Goal: Task Accomplishment & Management: Manage account settings

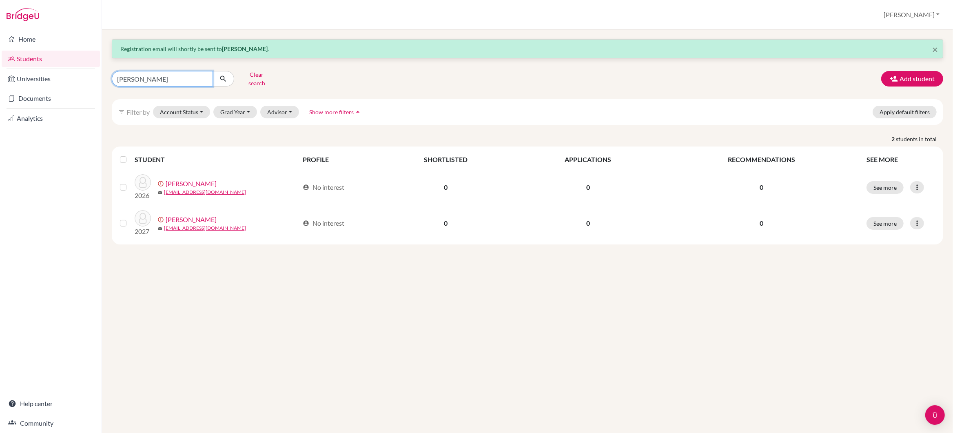
click at [157, 77] on input "kwak" at bounding box center [162, 79] width 101 height 16
type input "k"
type input "sharma"
click at [223, 77] on icon "submit" at bounding box center [223, 79] width 8 height 8
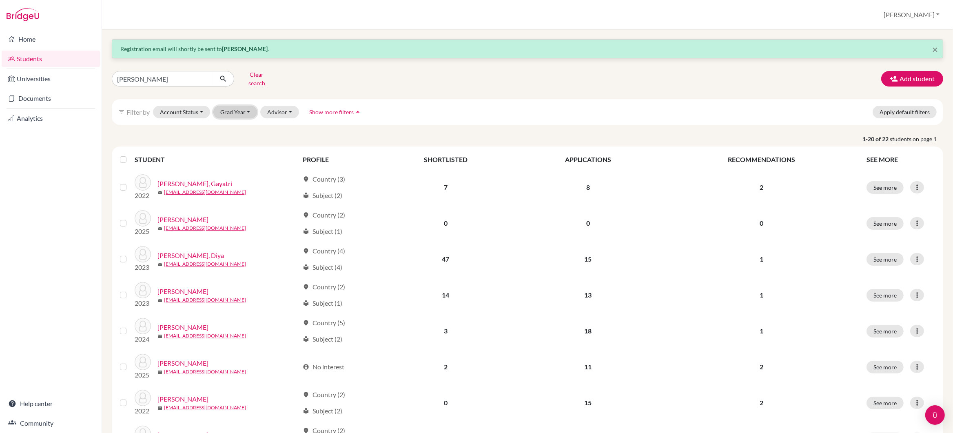
click at [245, 108] on button "Grad Year" at bounding box center [235, 112] width 44 height 13
click at [237, 165] on span "2026" at bounding box center [231, 169] width 15 height 10
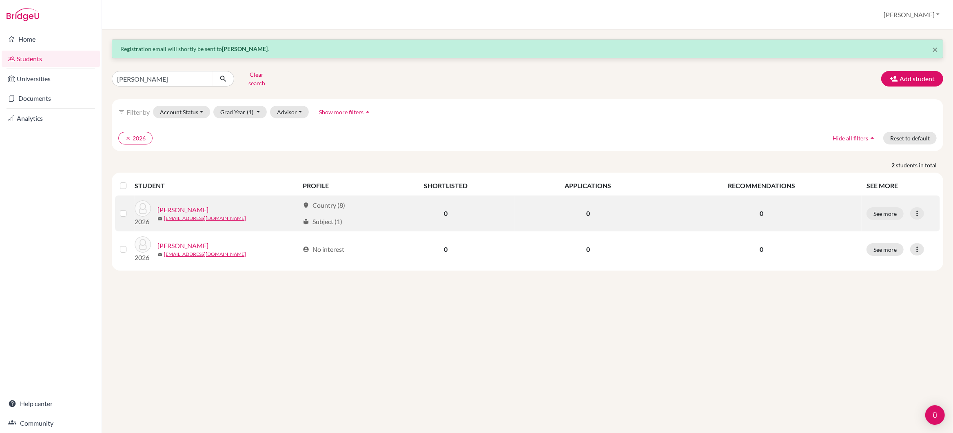
click at [177, 205] on link "[PERSON_NAME]" at bounding box center [182, 210] width 51 height 10
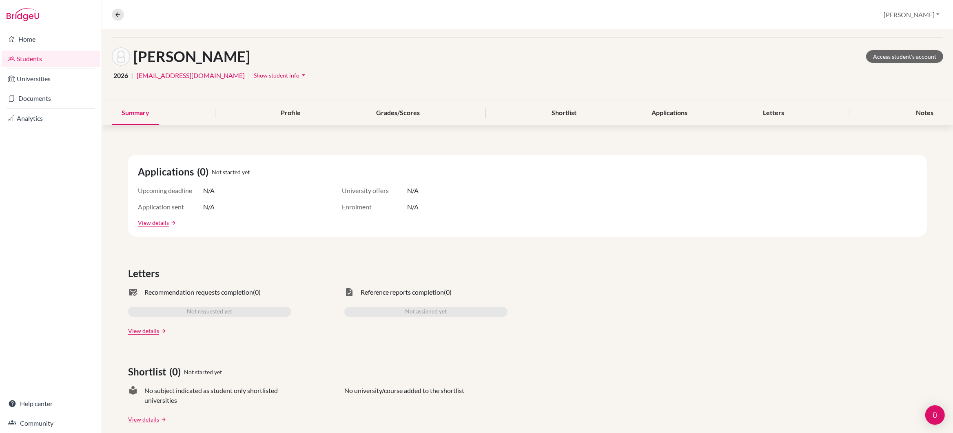
scroll to position [22, 0]
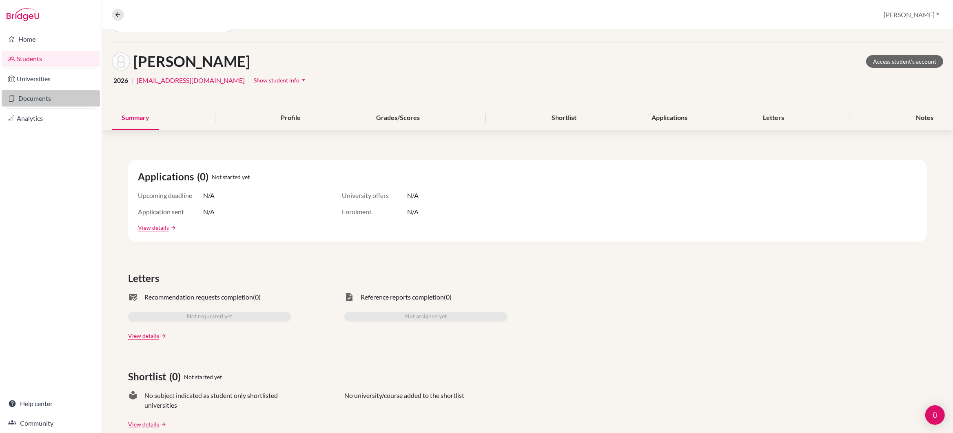
click at [38, 100] on link "Documents" at bounding box center [51, 98] width 98 height 16
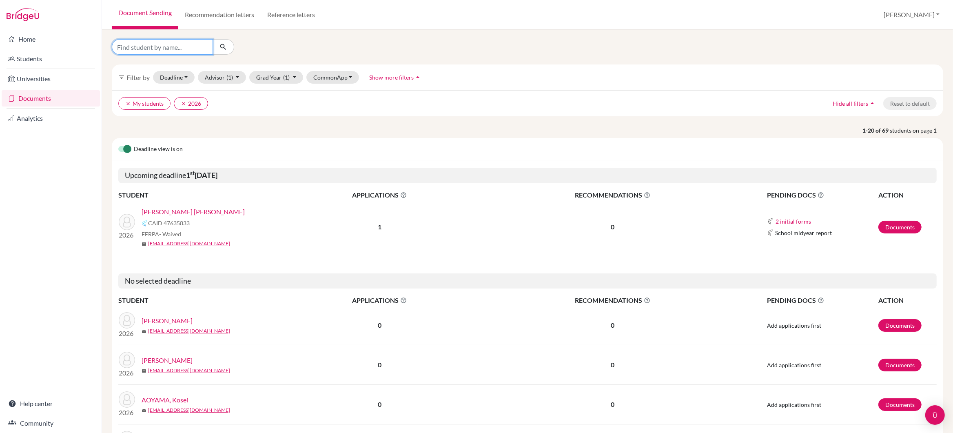
click at [160, 46] on input "Find student by name..." at bounding box center [162, 47] width 101 height 16
type input "[PERSON_NAME]"
click at [223, 46] on icon "submit" at bounding box center [223, 47] width 8 height 8
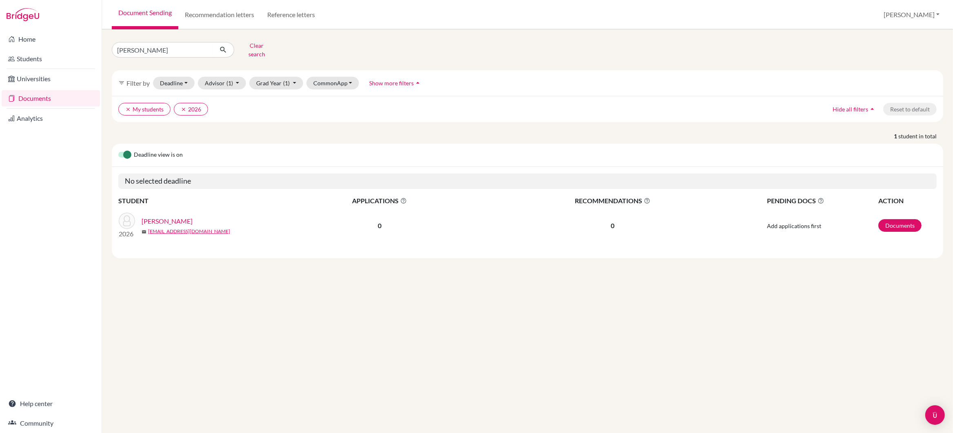
click at [166, 217] on link "SHARMA, Aryan" at bounding box center [167, 221] width 51 height 10
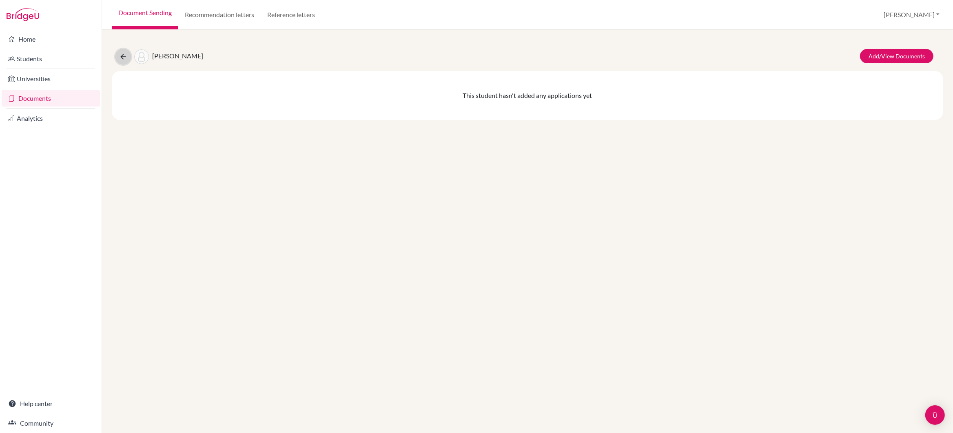
click at [124, 53] on icon at bounding box center [123, 57] width 8 height 8
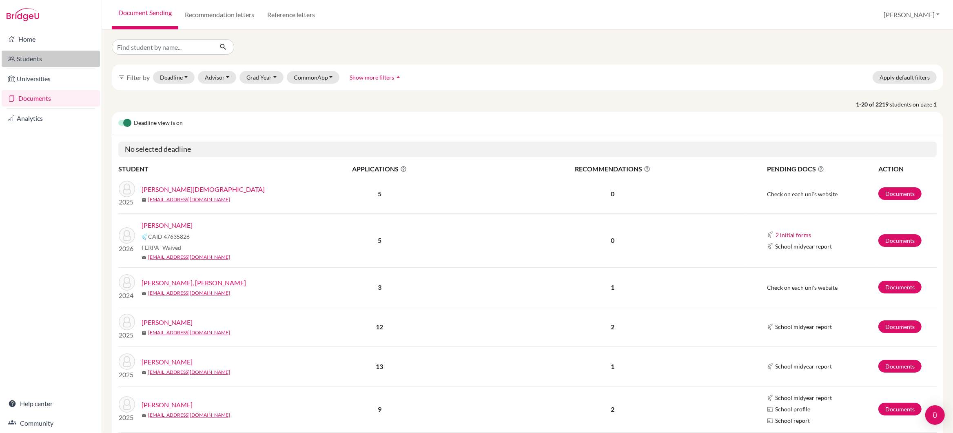
click at [37, 60] on link "Students" at bounding box center [51, 59] width 98 height 16
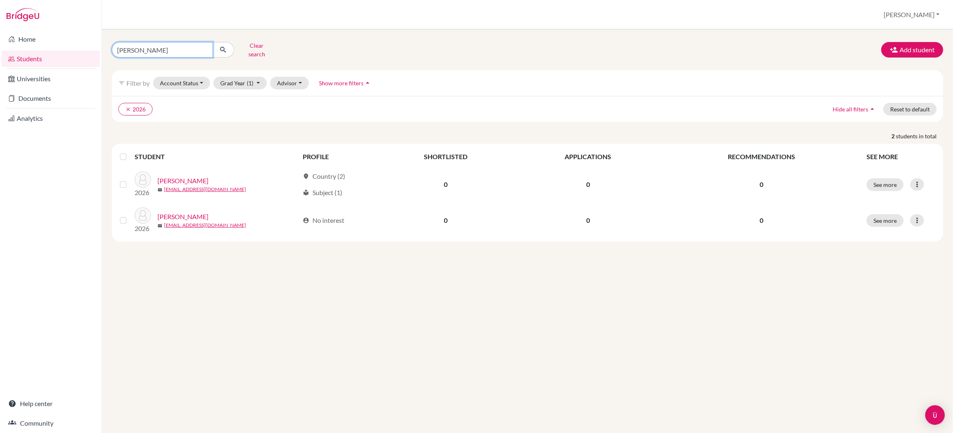
click at [165, 51] on input "[PERSON_NAME]" at bounding box center [162, 50] width 101 height 16
type input "s"
click at [251, 80] on span "(1)" at bounding box center [250, 83] width 7 height 7
click at [239, 135] on div "2026 done" at bounding box center [238, 140] width 29 height 10
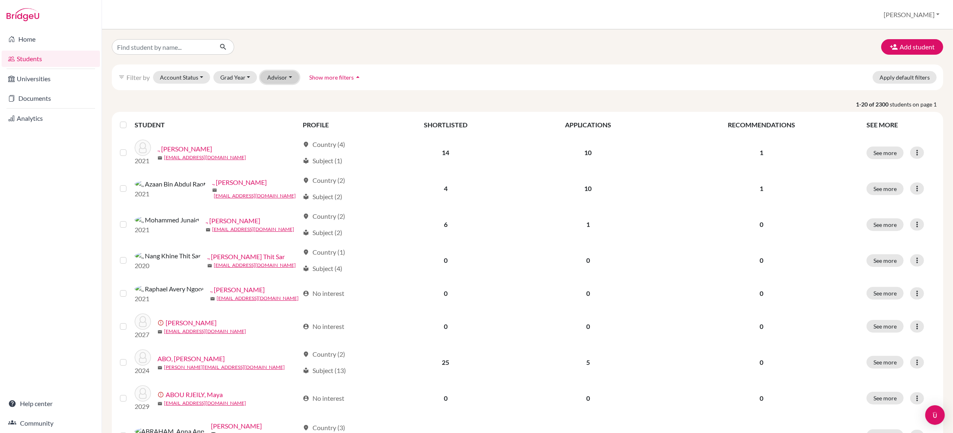
click at [285, 75] on button "Advisor" at bounding box center [279, 77] width 39 height 13
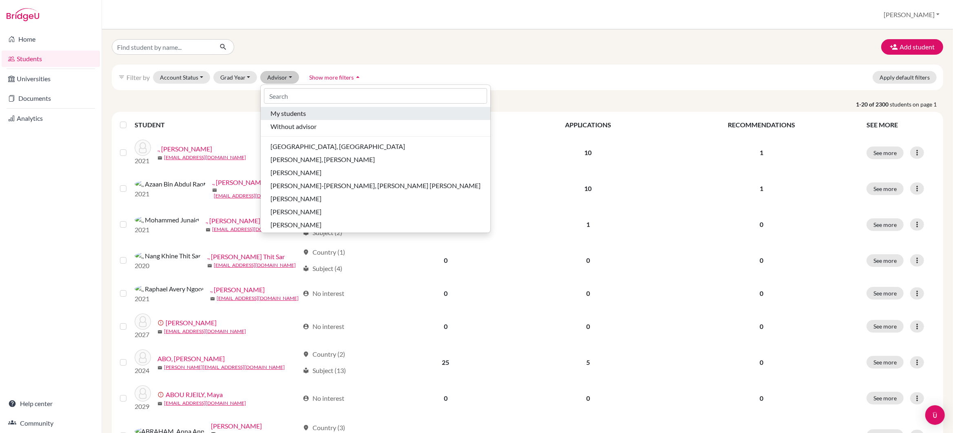
click at [290, 109] on span "My students" at bounding box center [287, 114] width 35 height 10
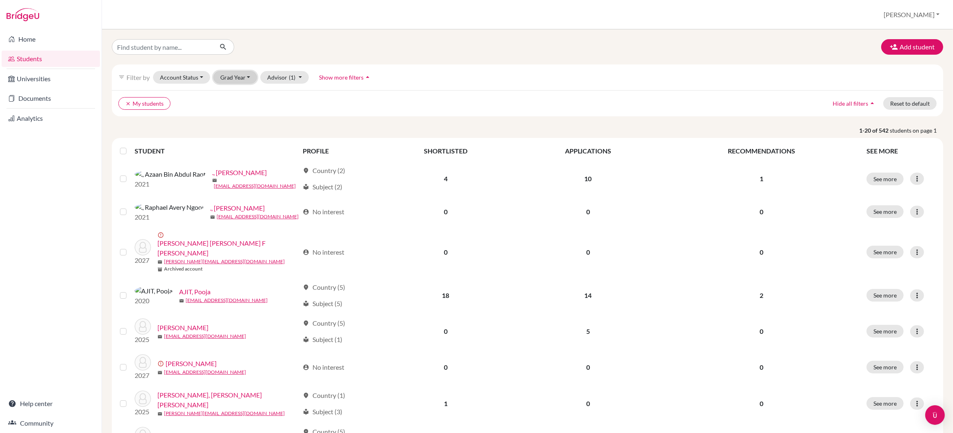
click at [248, 78] on button "Grad Year" at bounding box center [235, 77] width 44 height 13
click at [242, 137] on div "2026" at bounding box center [238, 134] width 29 height 10
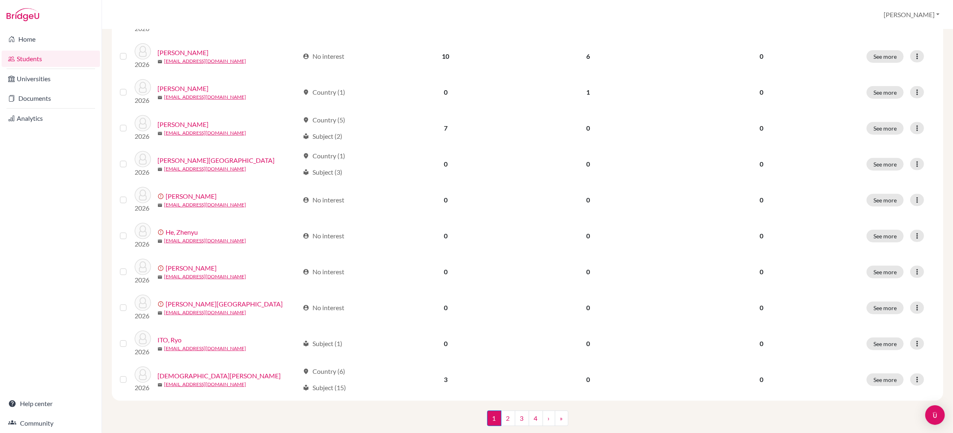
scroll to position [501, 0]
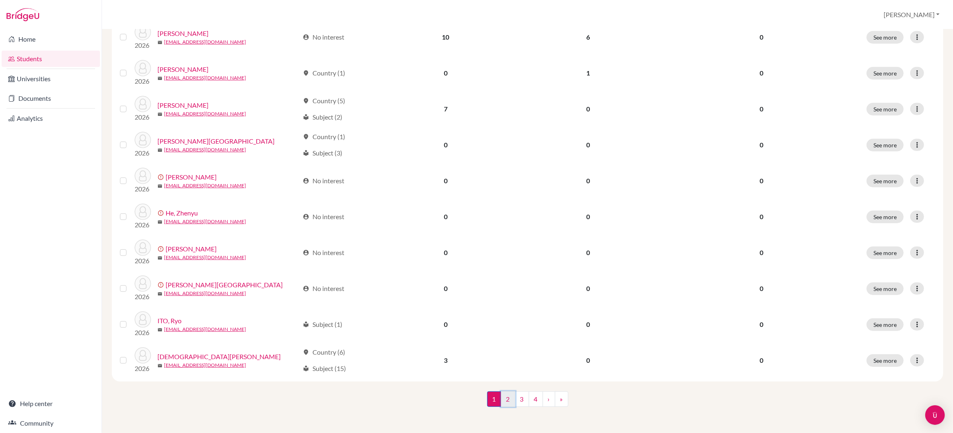
click at [510, 401] on link "2" at bounding box center [508, 399] width 14 height 16
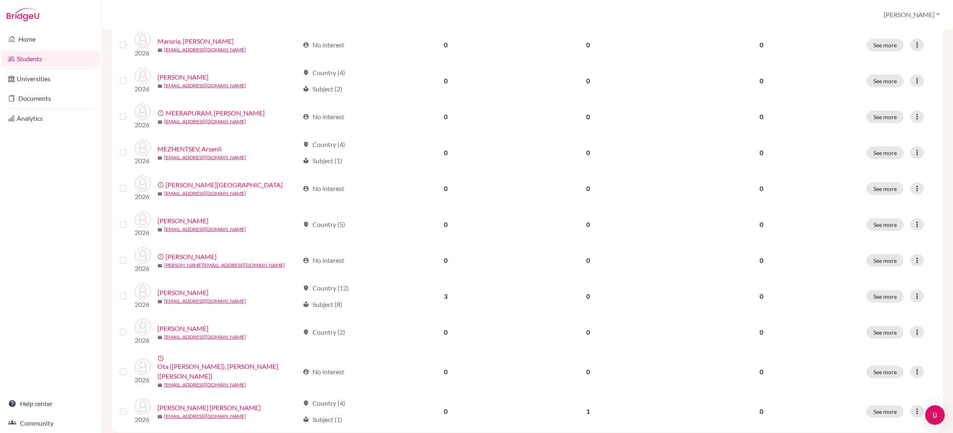
scroll to position [501, 0]
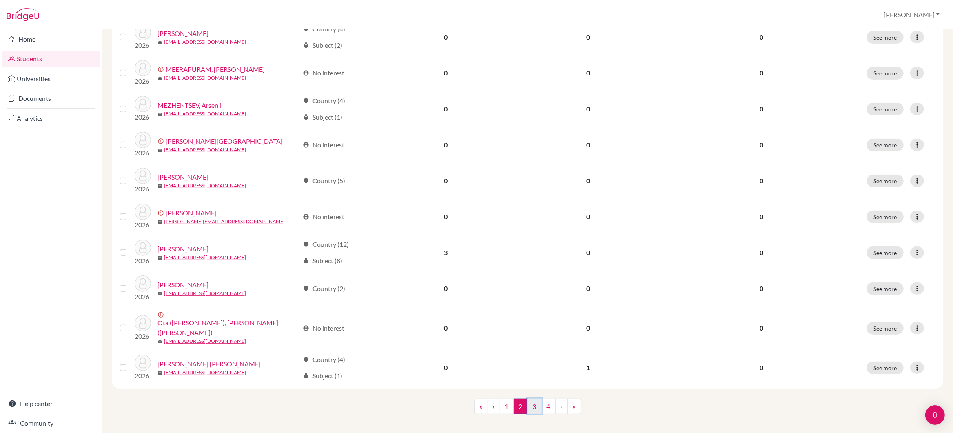
click at [535, 399] on link "3" at bounding box center [534, 407] width 14 height 16
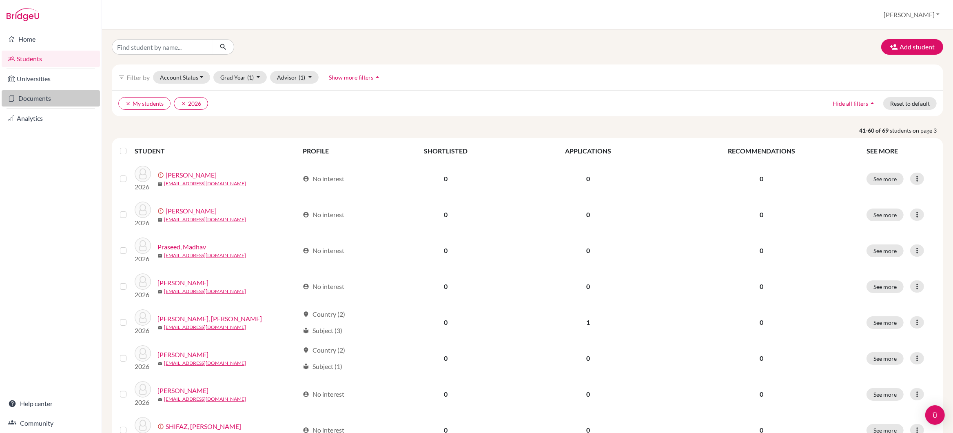
click at [43, 95] on link "Documents" at bounding box center [51, 98] width 98 height 16
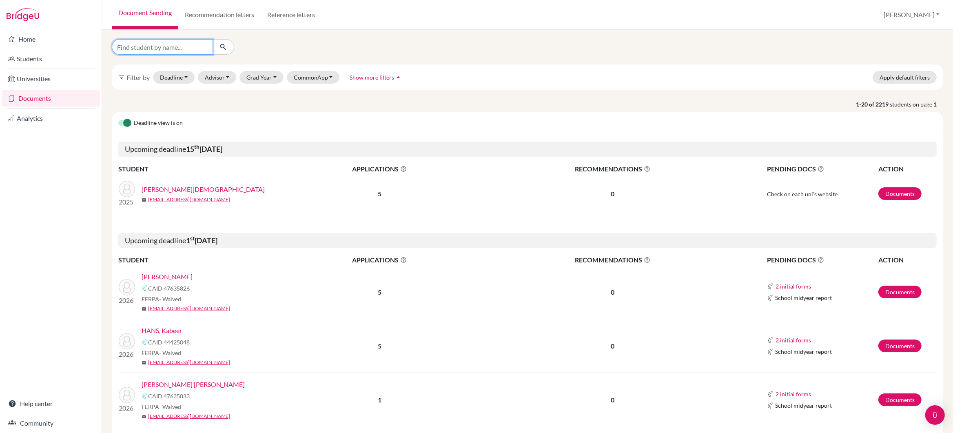
click at [124, 47] on input "Find student by name..." at bounding box center [162, 47] width 101 height 16
type input "[PERSON_NAME]"
click at [223, 47] on icon "submit" at bounding box center [223, 47] width 8 height 8
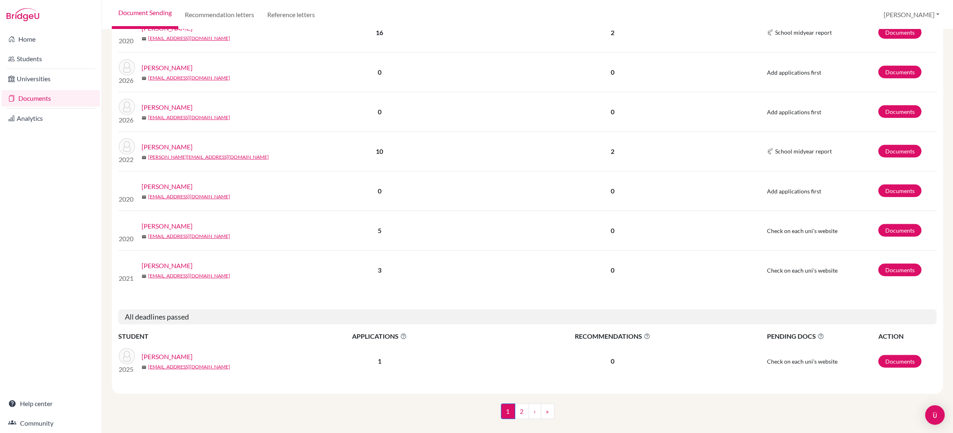
scroll to position [650, 0]
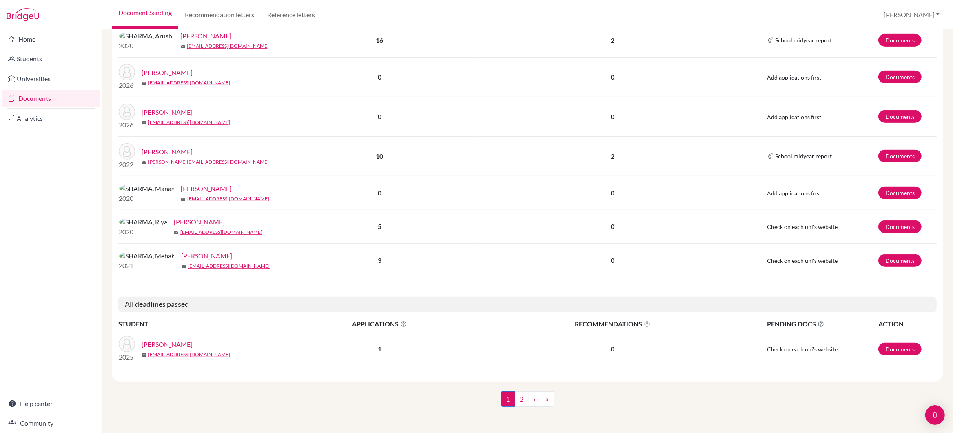
click at [332, 222] on p "5" at bounding box center [379, 227] width 195 height 10
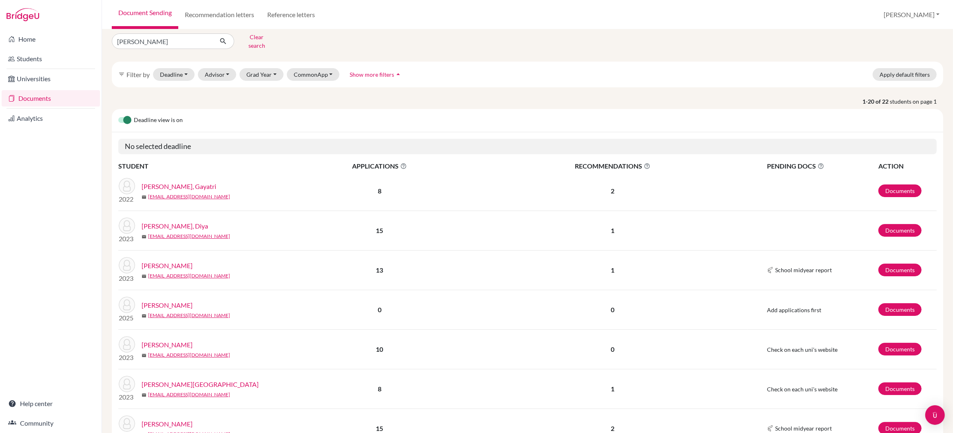
scroll to position [0, 0]
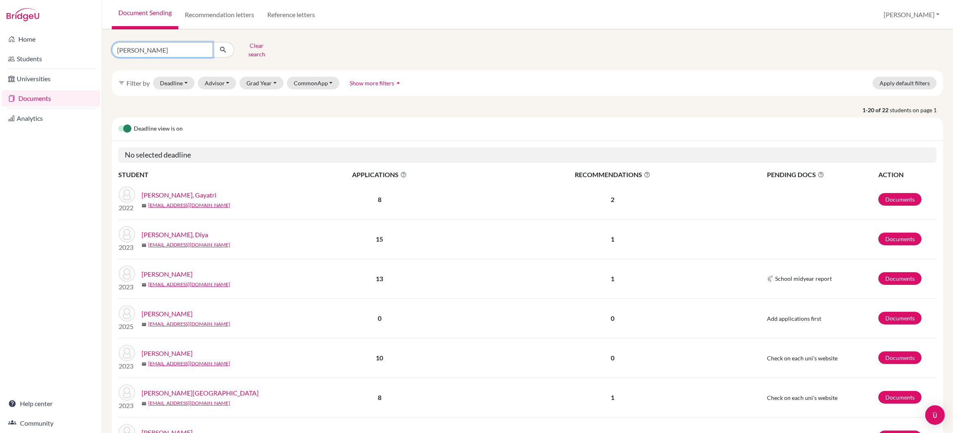
click at [149, 47] on input "[PERSON_NAME]" at bounding box center [162, 50] width 101 height 16
type input "s"
type input "pitambare"
click at [226, 47] on icon "submit" at bounding box center [223, 50] width 8 height 8
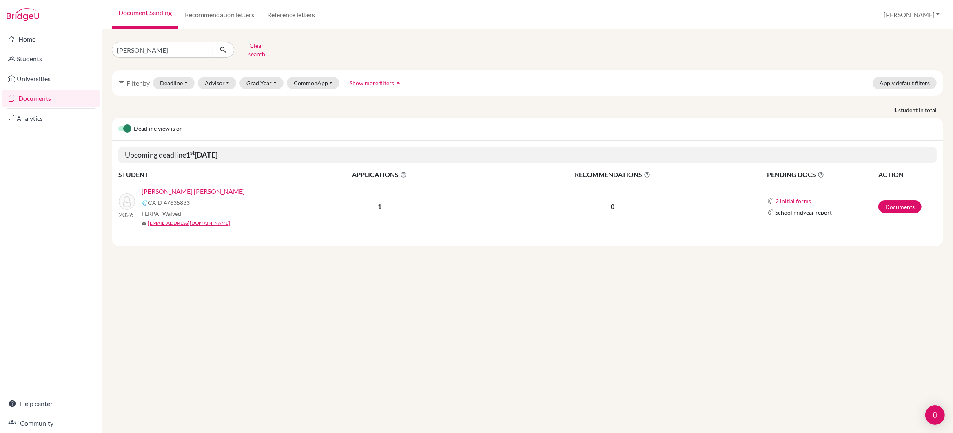
click at [204, 186] on link "PITAMBARE, Charvi Avadhoot" at bounding box center [193, 191] width 103 height 10
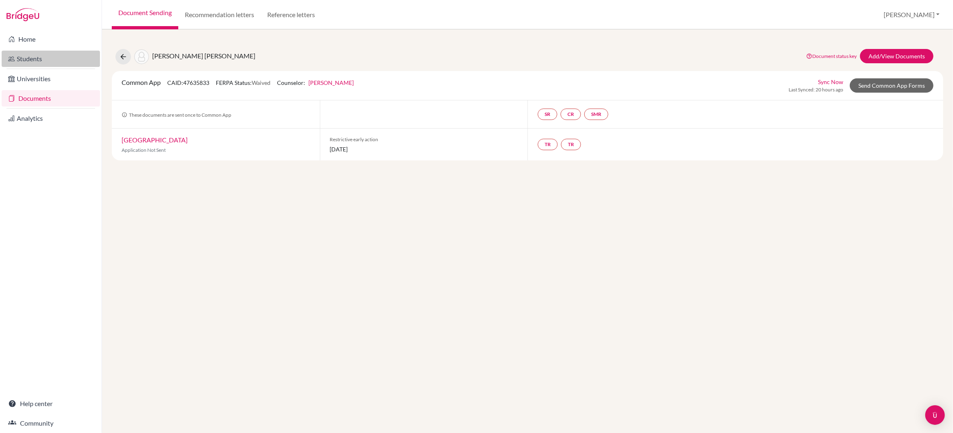
click at [26, 57] on link "Students" at bounding box center [51, 59] width 98 height 16
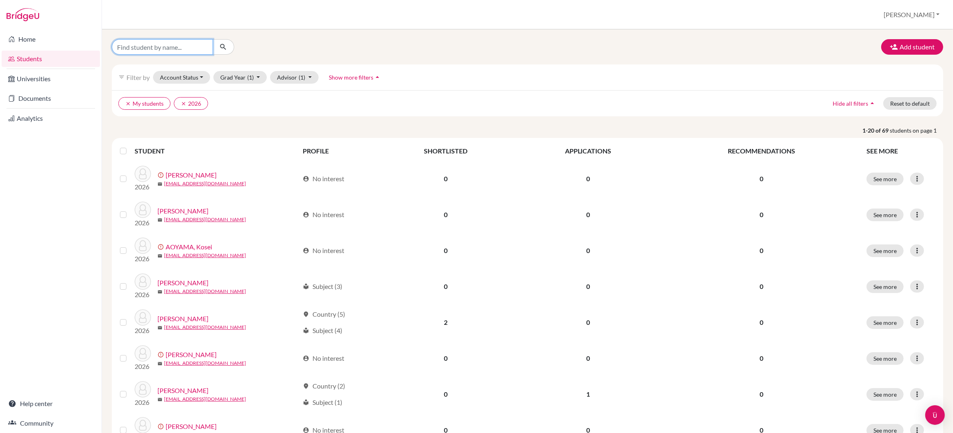
click at [132, 48] on input "Find student by name..." at bounding box center [162, 47] width 101 height 16
type input "mina"
click at [223, 46] on icon "submit" at bounding box center [223, 47] width 8 height 8
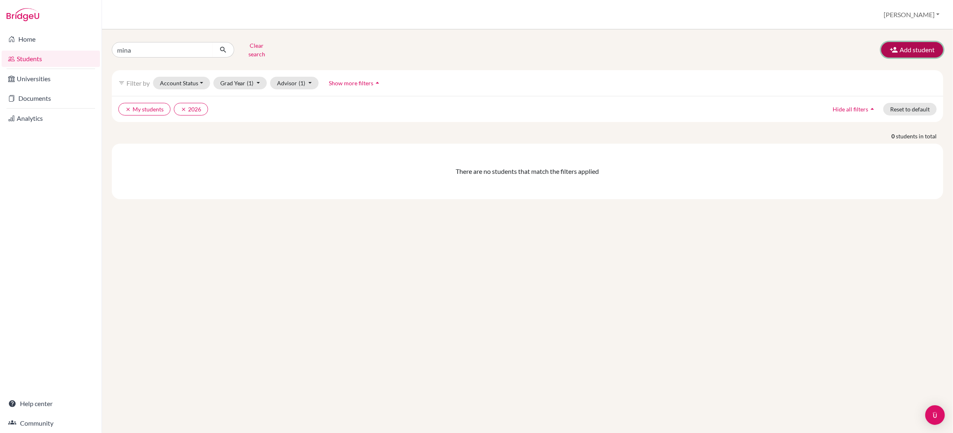
click at [895, 47] on icon "button" at bounding box center [894, 50] width 8 height 8
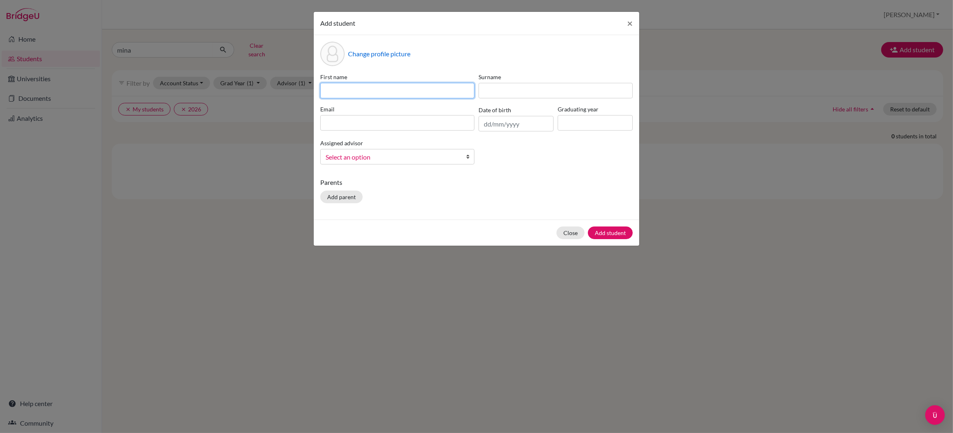
click at [357, 93] on input at bounding box center [397, 91] width 154 height 16
click at [496, 92] on input at bounding box center [556, 91] width 154 height 16
click at [358, 94] on input "Luo" at bounding box center [397, 91] width 154 height 16
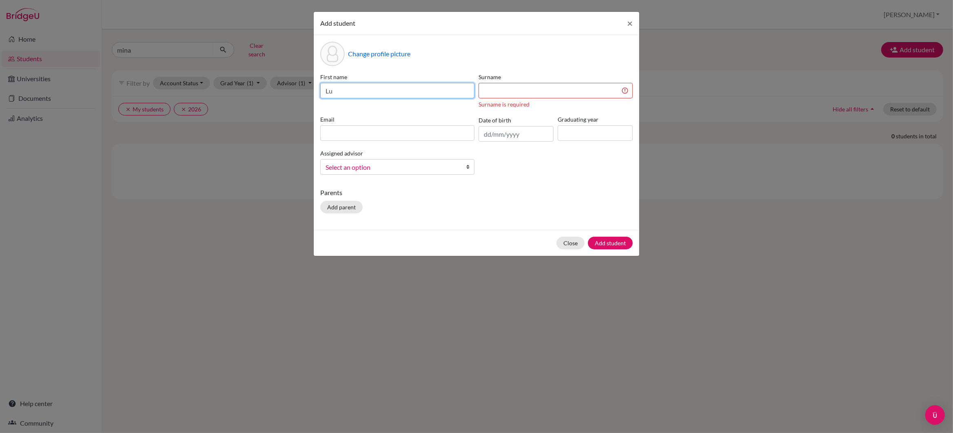
type input "L"
type input "Mina"
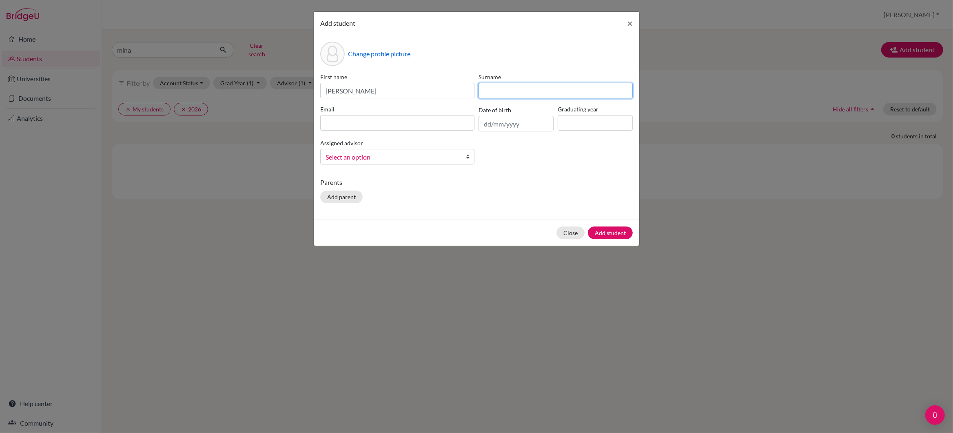
click at [492, 92] on input at bounding box center [556, 91] width 154 height 16
type input "Luo"
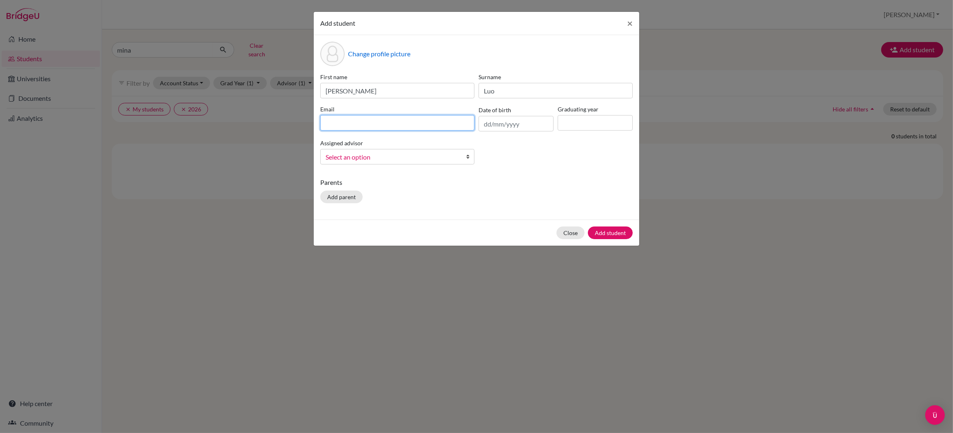
click at [389, 124] on input at bounding box center [397, 123] width 154 height 16
type input "mina_luo@my.ofs.edu.sg"
click at [502, 126] on input "text" at bounding box center [516, 124] width 75 height 16
type input "17/04/2007"
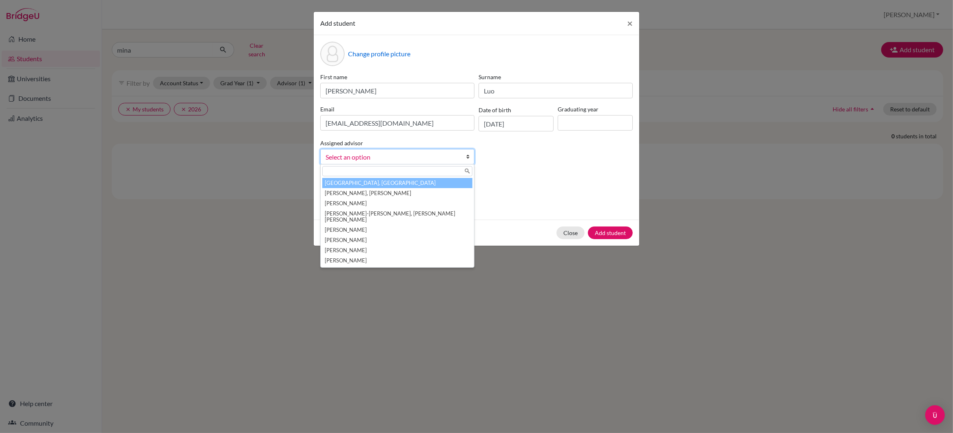
click at [467, 158] on b at bounding box center [470, 156] width 8 height 15
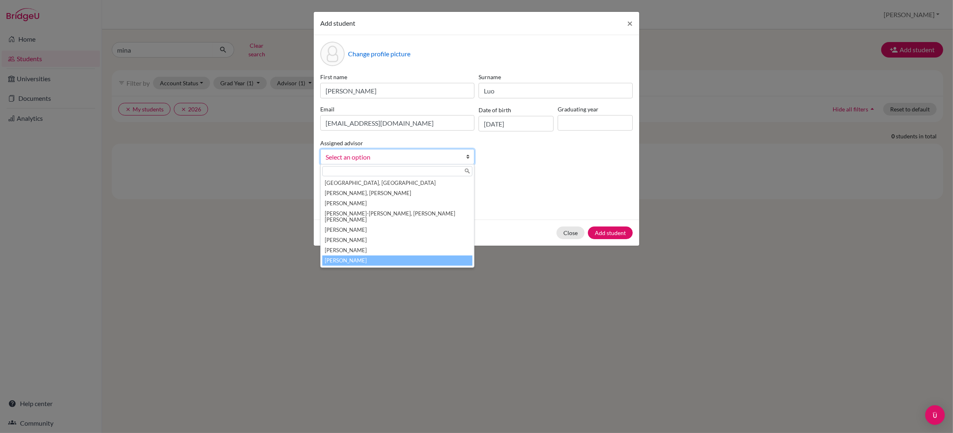
click at [346, 255] on li "Wailes, Gareth" at bounding box center [397, 260] width 150 height 10
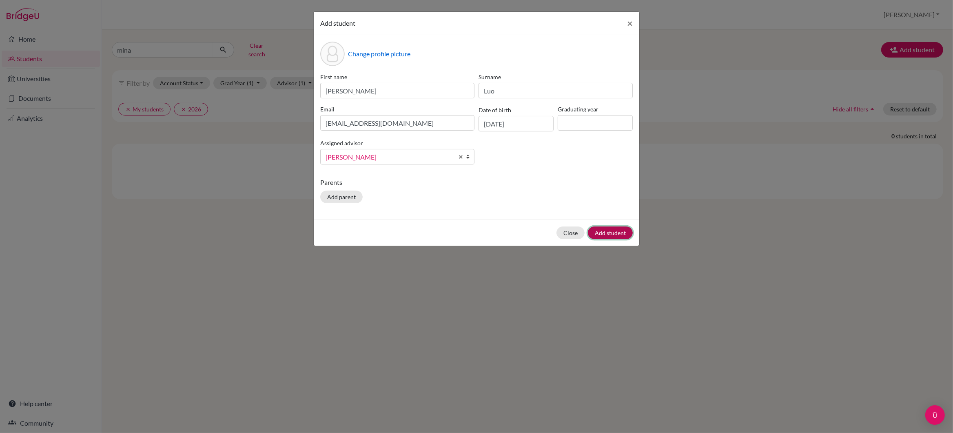
click at [611, 233] on button "Add student" at bounding box center [610, 232] width 45 height 13
click at [578, 125] on input at bounding box center [595, 123] width 75 height 16
type input "2026"
click at [605, 233] on button "Add student" at bounding box center [610, 232] width 45 height 13
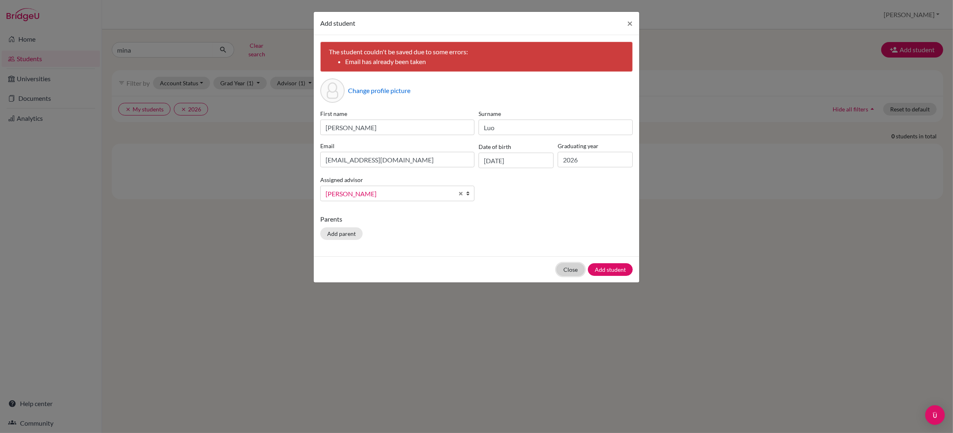
click at [574, 270] on button "Close" at bounding box center [570, 269] width 28 height 13
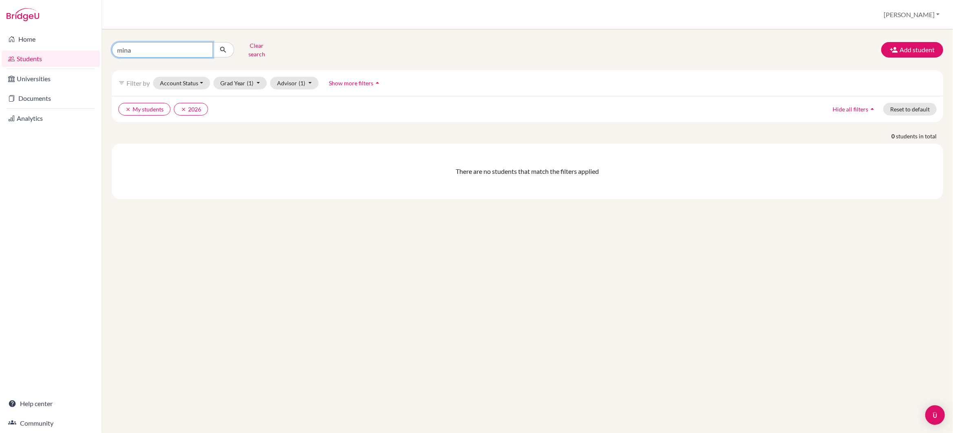
click at [141, 45] on input "mina" at bounding box center [162, 50] width 101 height 16
click at [258, 45] on button "Clear search" at bounding box center [256, 49] width 45 height 21
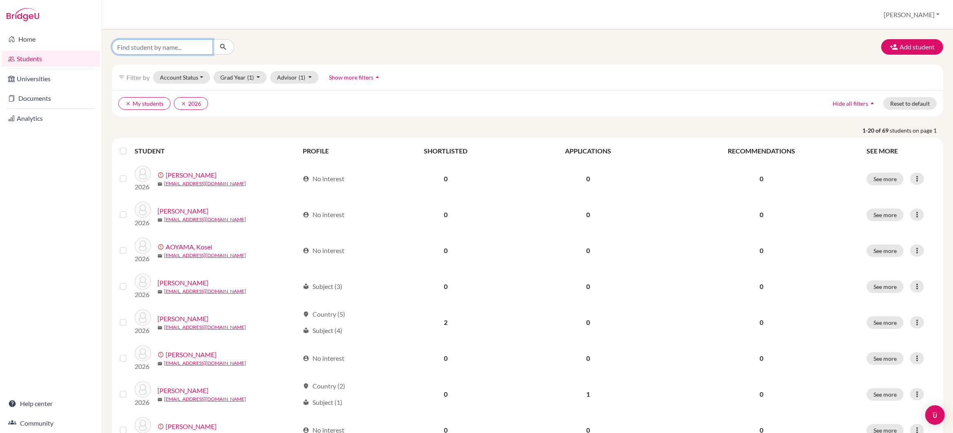
click at [150, 49] on input "Find student by name..." at bounding box center [162, 47] width 101 height 16
type input "[PERSON_NAME]"
click at [226, 47] on icon "submit" at bounding box center [223, 47] width 8 height 8
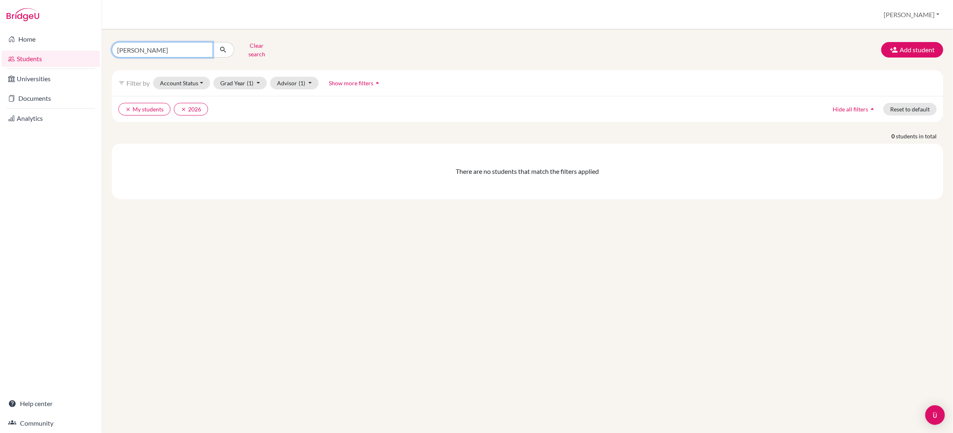
click at [157, 50] on input "[PERSON_NAME]" at bounding box center [162, 50] width 101 height 16
type input "mina"
click at [221, 47] on icon "submit" at bounding box center [223, 50] width 8 height 8
click at [39, 58] on link "Students" at bounding box center [51, 59] width 98 height 16
click at [924, 16] on button "[PERSON_NAME]" at bounding box center [911, 15] width 63 height 16
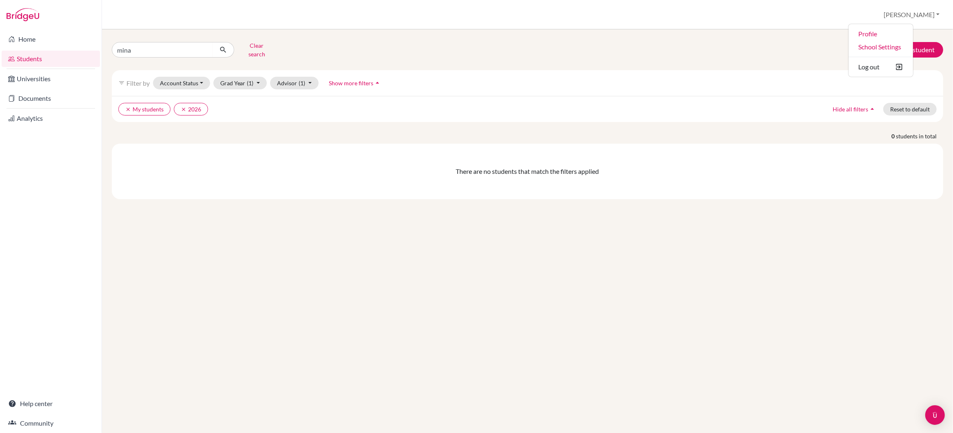
click at [846, 51] on div "mina Clear search Add student" at bounding box center [528, 49] width 844 height 21
click at [43, 41] on link "Home" at bounding box center [51, 39] width 98 height 16
click at [152, 49] on input "mina" at bounding box center [162, 50] width 101 height 16
click at [145, 49] on input "mina" at bounding box center [162, 50] width 101 height 16
type input "m"
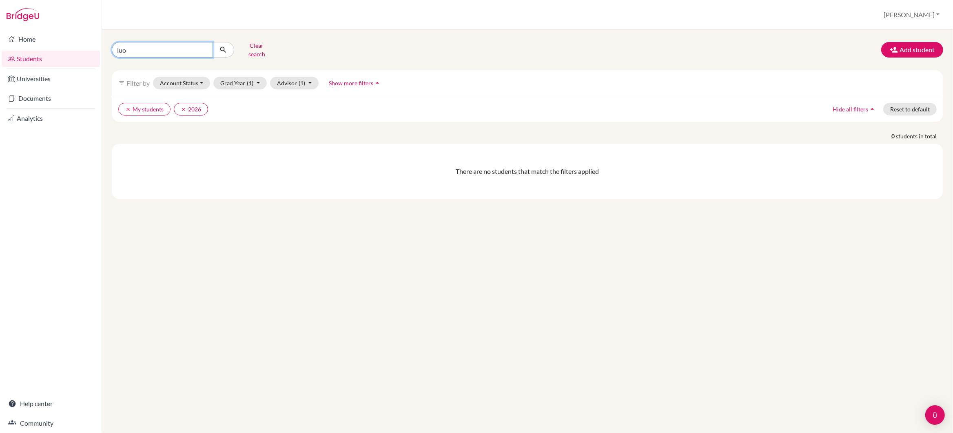
type input "luo"
click at [222, 47] on icon "submit" at bounding box center [223, 50] width 8 height 8
click at [182, 106] on icon "clear" at bounding box center [184, 109] width 6 height 6
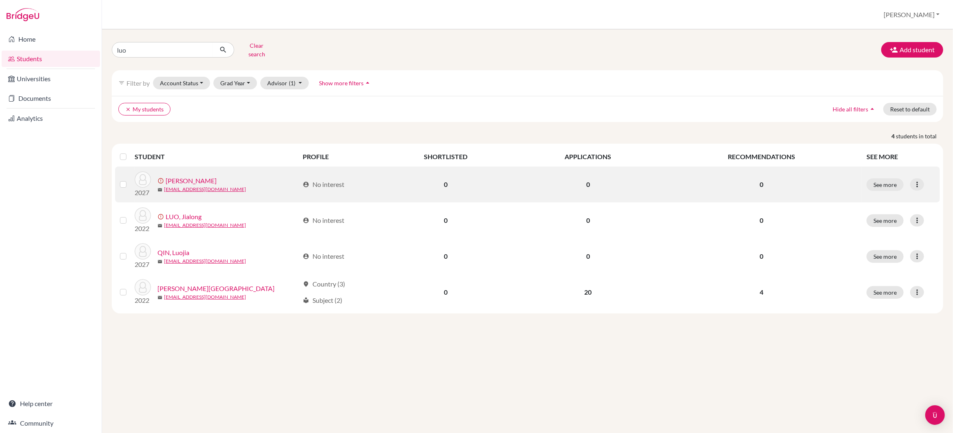
click at [181, 176] on link "Luo, Mina" at bounding box center [191, 181] width 51 height 10
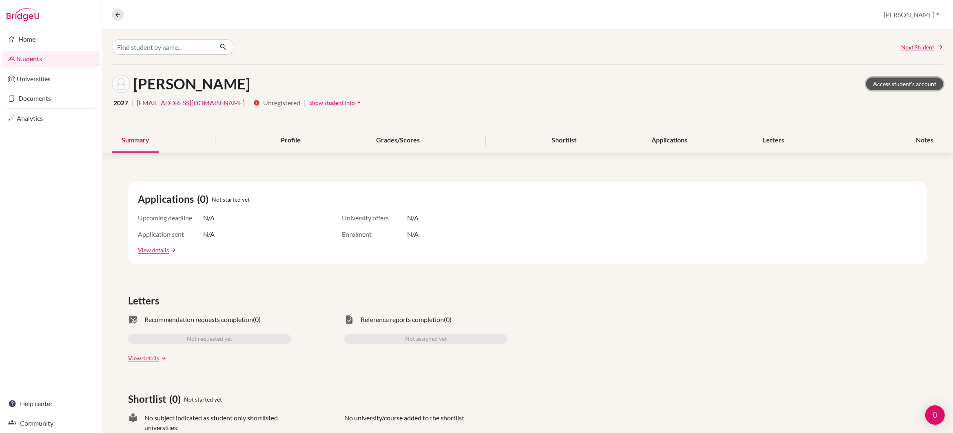
click at [887, 86] on link "Access student's account" at bounding box center [904, 84] width 77 height 13
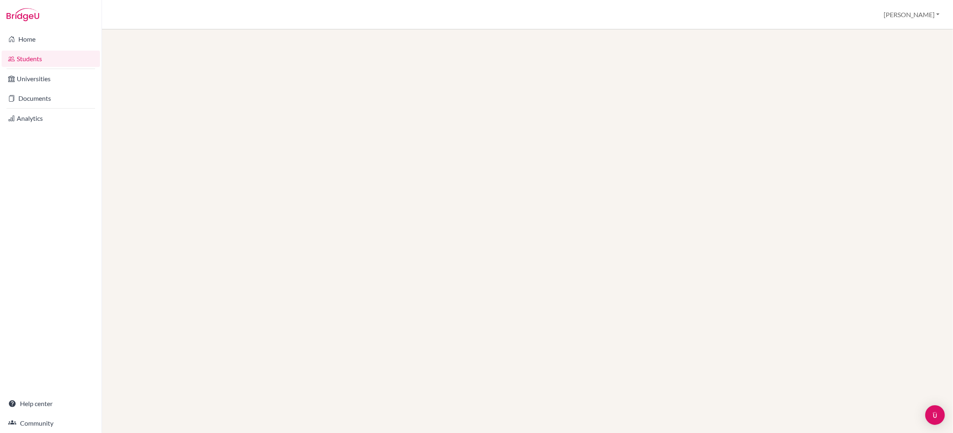
click at [34, 60] on link "Students" at bounding box center [51, 59] width 98 height 16
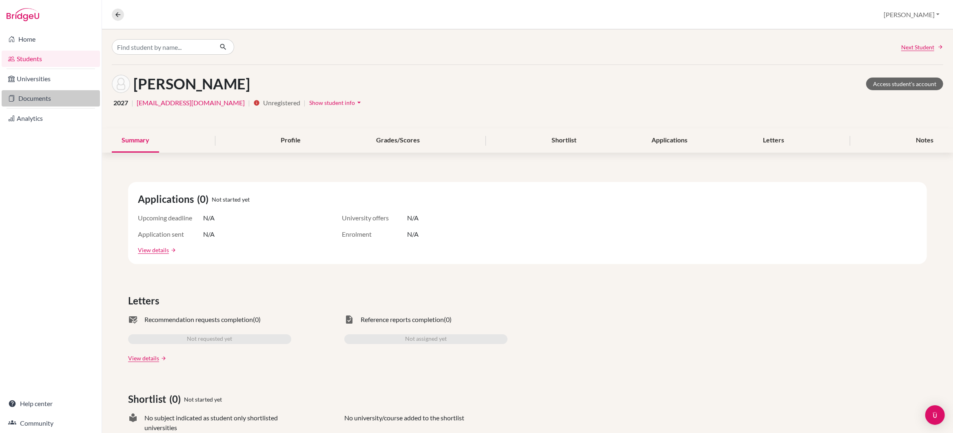
click at [45, 98] on link "Documents" at bounding box center [51, 98] width 98 height 16
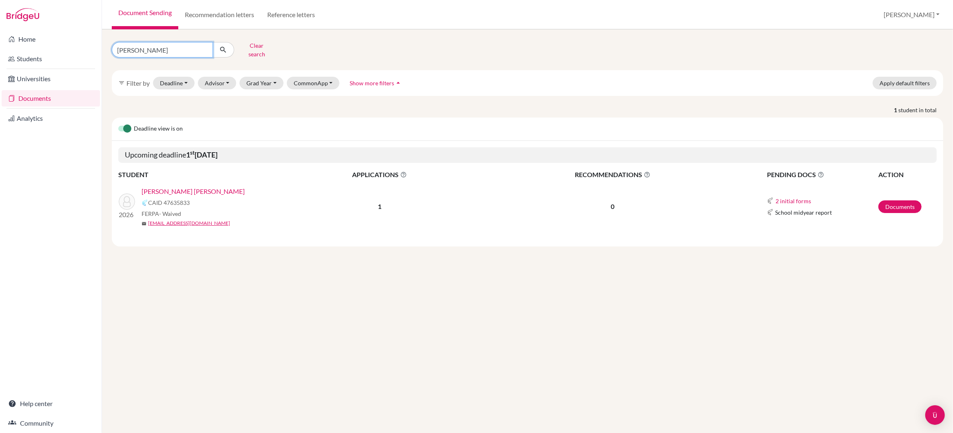
click at [165, 49] on input "pitambare" at bounding box center [162, 50] width 101 height 16
type input "p"
type input "mina luo"
click at [226, 47] on icon "submit" at bounding box center [223, 50] width 8 height 8
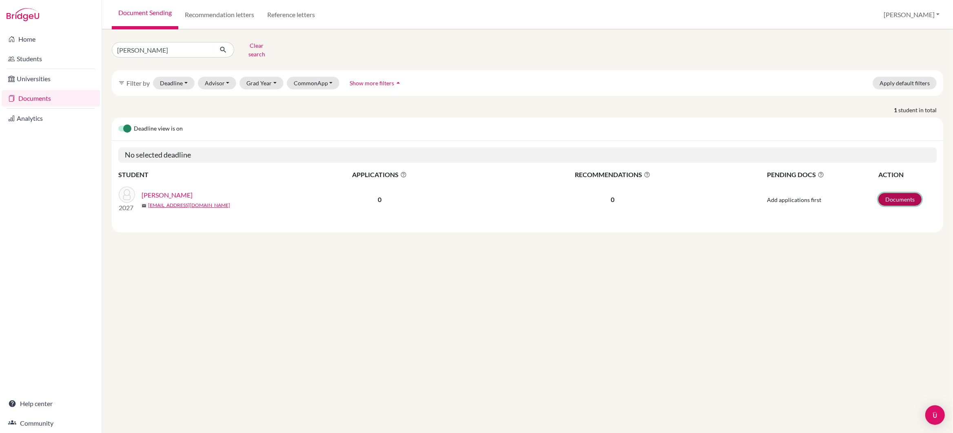
click at [894, 196] on link "Documents" at bounding box center [899, 199] width 43 height 13
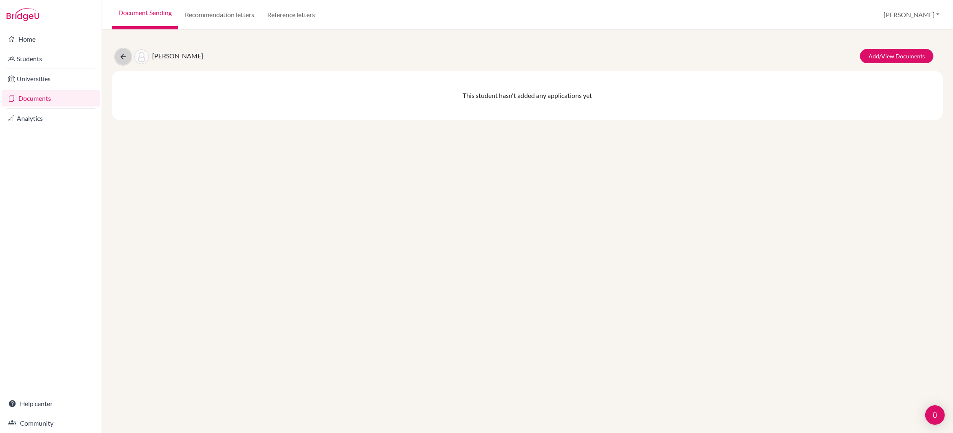
click at [120, 57] on icon at bounding box center [123, 57] width 8 height 8
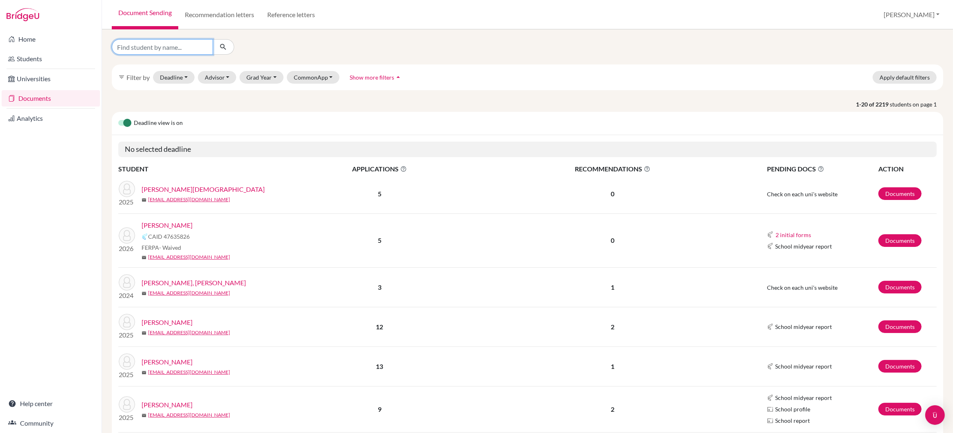
click at [162, 48] on input "Find student by name..." at bounding box center [162, 47] width 101 height 16
type input "mina luo"
click at [222, 48] on icon "submit" at bounding box center [223, 47] width 8 height 8
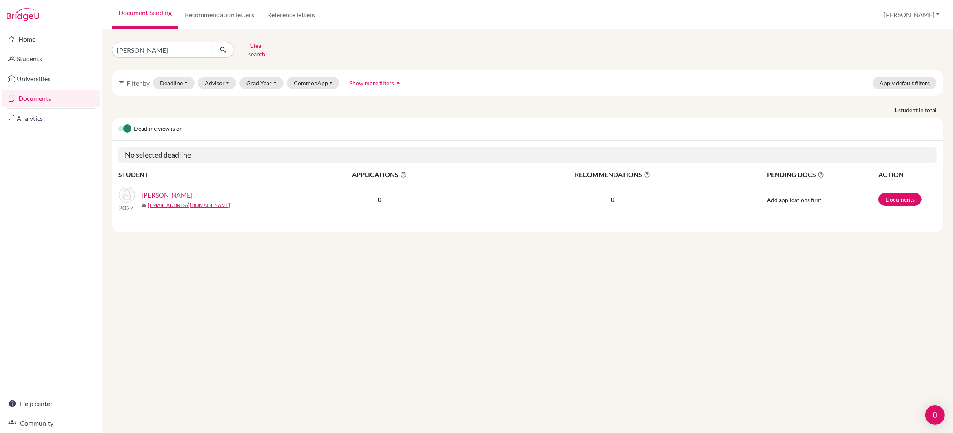
click at [164, 191] on link "[PERSON_NAME]" at bounding box center [167, 195] width 51 height 10
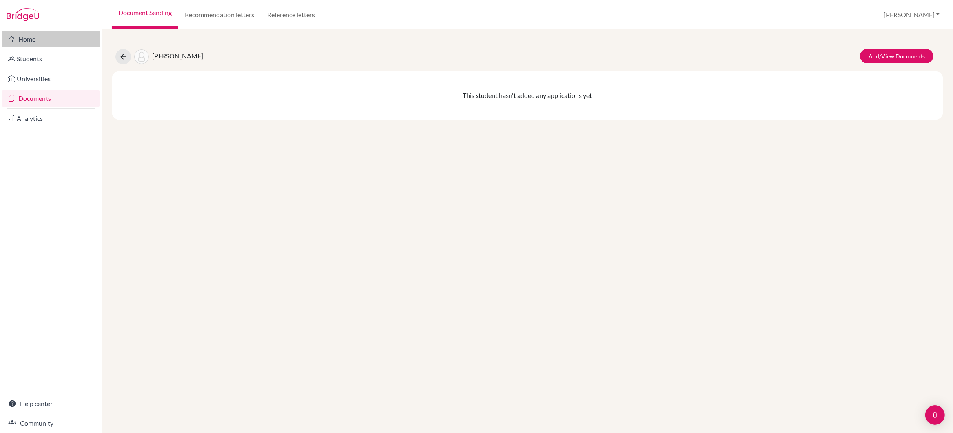
click at [31, 40] on link "Home" at bounding box center [51, 39] width 98 height 16
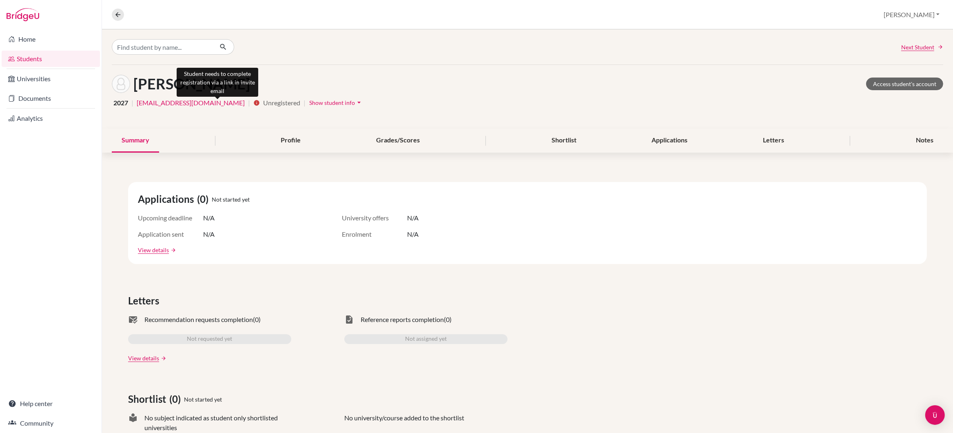
click at [253, 103] on icon "info" at bounding box center [256, 103] width 7 height 7
click at [309, 102] on span "Show student info" at bounding box center [332, 102] width 46 height 7
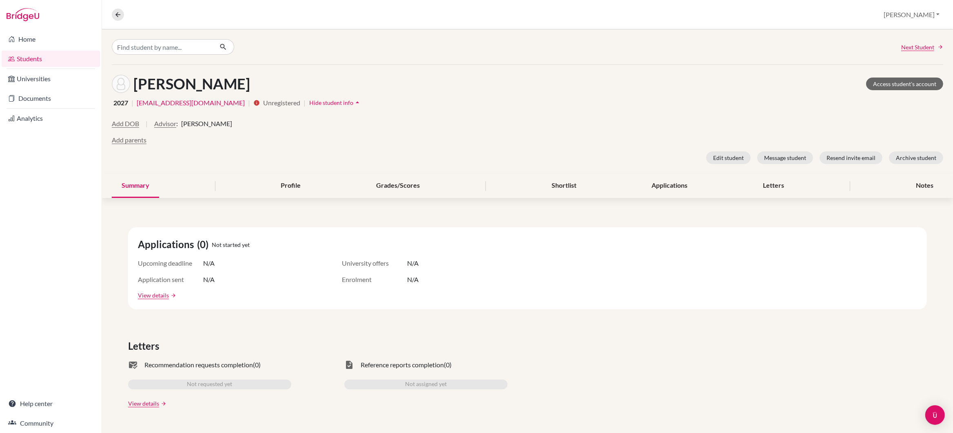
click at [191, 103] on link "[EMAIL_ADDRESS][DOMAIN_NAME]" at bounding box center [191, 103] width 108 height 10
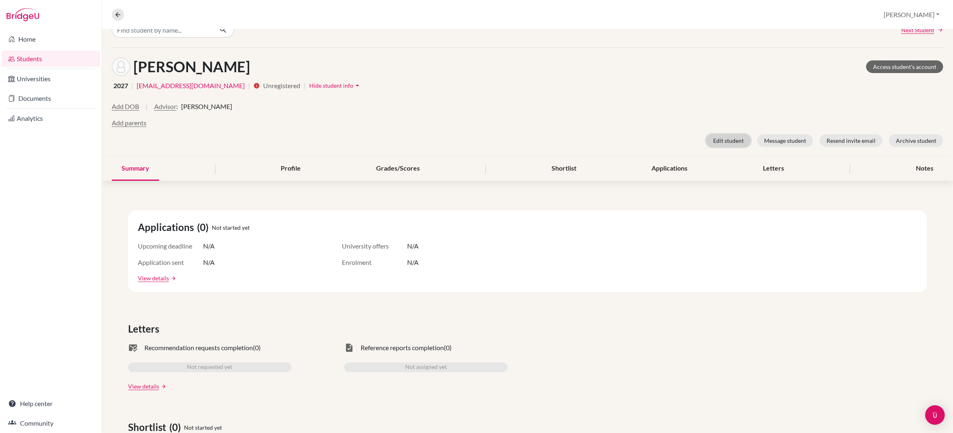
click at [733, 140] on button "Edit student" at bounding box center [728, 140] width 44 height 13
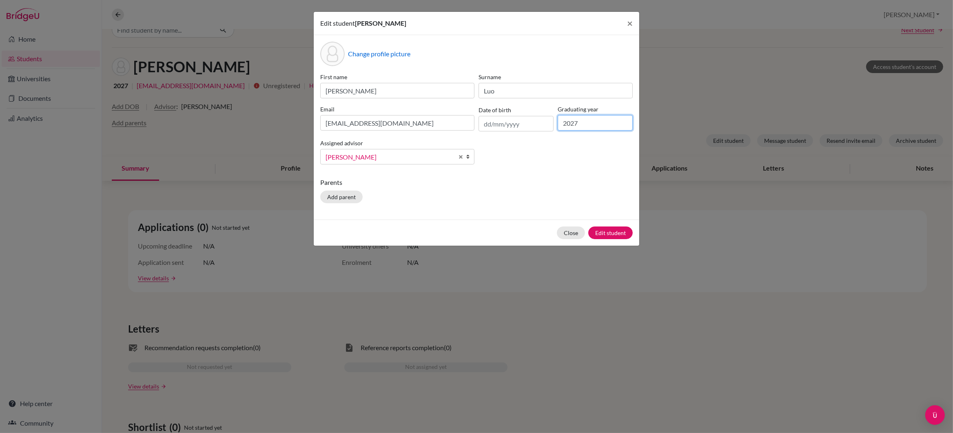
click at [587, 124] on input "2027" at bounding box center [595, 123] width 75 height 16
type input "2026"
click at [500, 124] on input "text" at bounding box center [516, 124] width 75 height 16
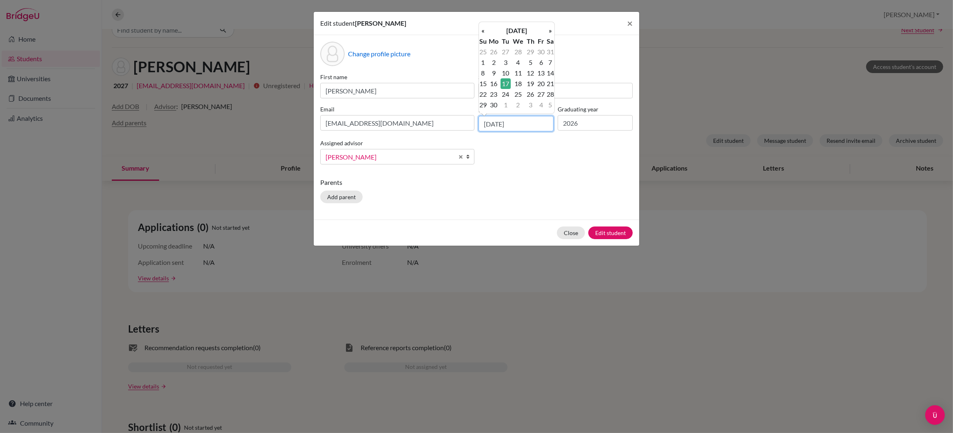
type input "17/04/2007"
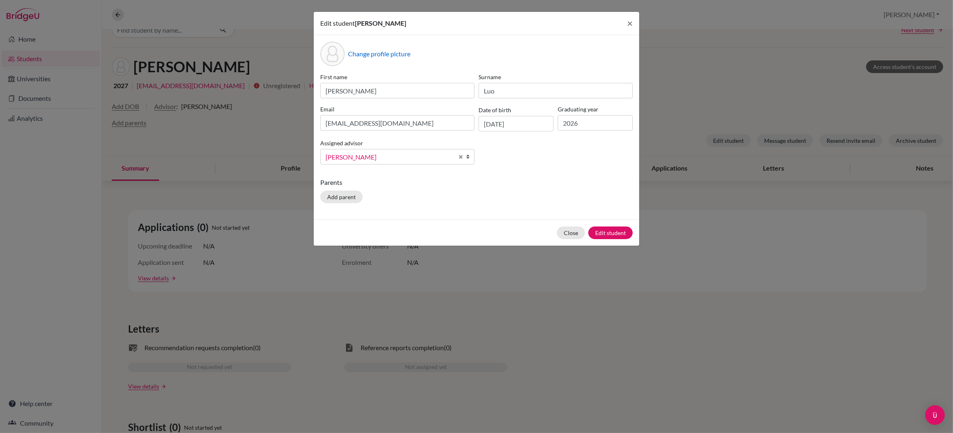
click at [523, 173] on div "Change profile picture First name Mina Surname Luo Email mina_luo@my.ofs.edu.sg…" at bounding box center [477, 127] width 326 height 184
click at [574, 234] on button "Close" at bounding box center [571, 232] width 28 height 13
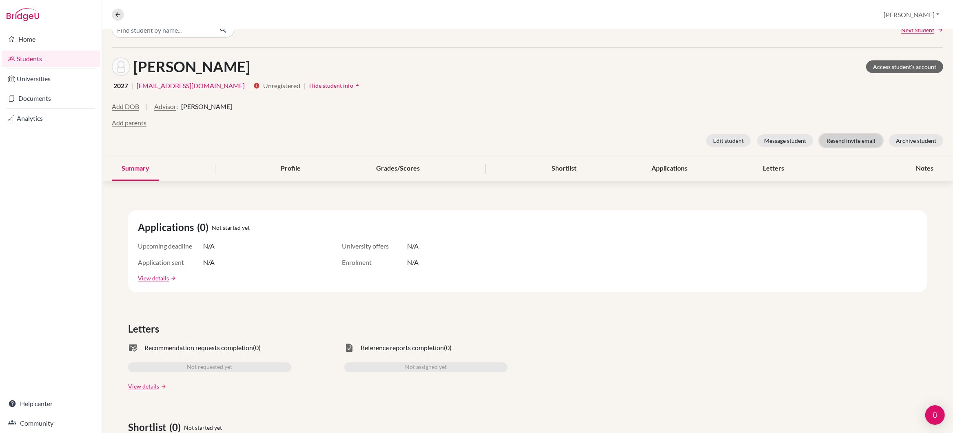
click at [847, 141] on button "Resend invite email" at bounding box center [851, 140] width 63 height 13
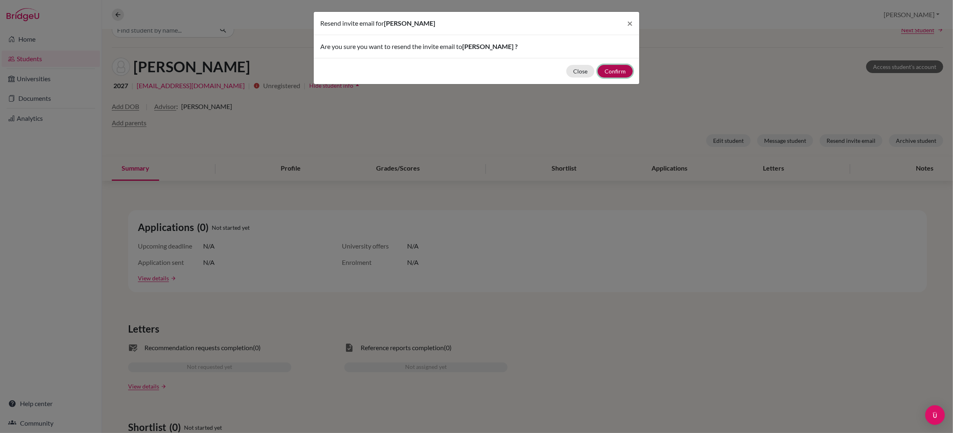
click at [612, 73] on button "Confirm" at bounding box center [615, 71] width 35 height 13
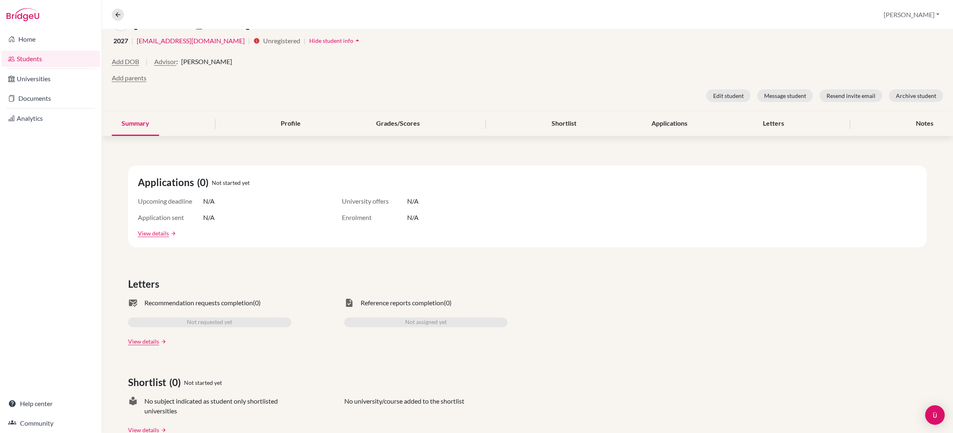
scroll to position [0, 0]
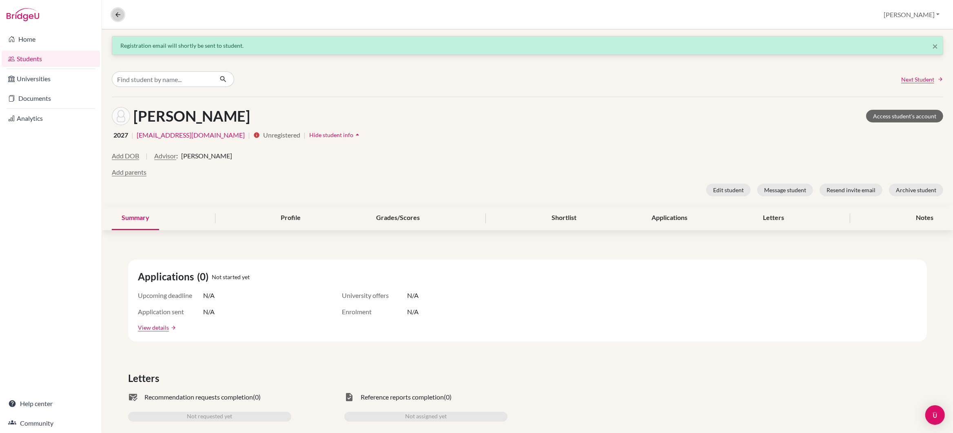
click at [115, 15] on icon at bounding box center [117, 14] width 7 height 7
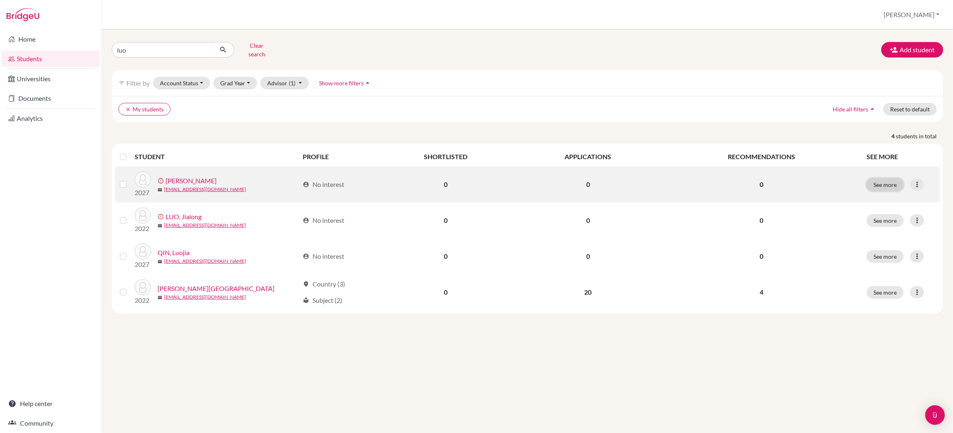
click at [891, 178] on button "See more" at bounding box center [885, 184] width 37 height 13
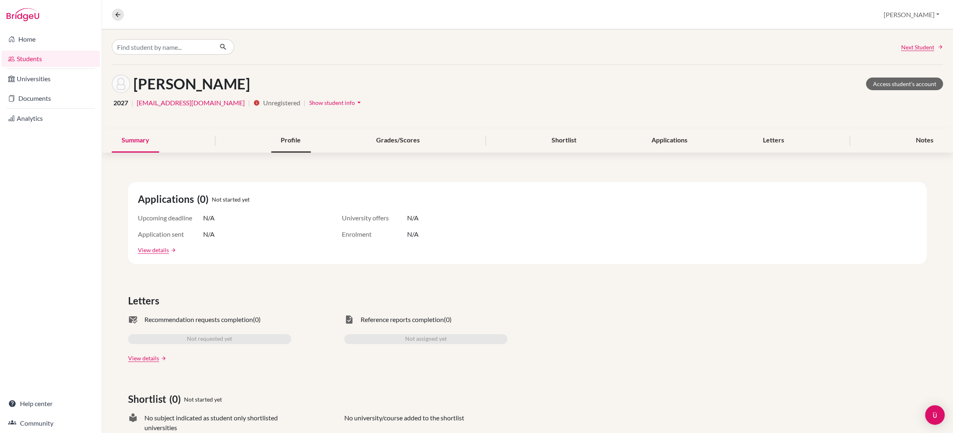
click at [290, 139] on div "Profile" at bounding box center [291, 141] width 40 height 24
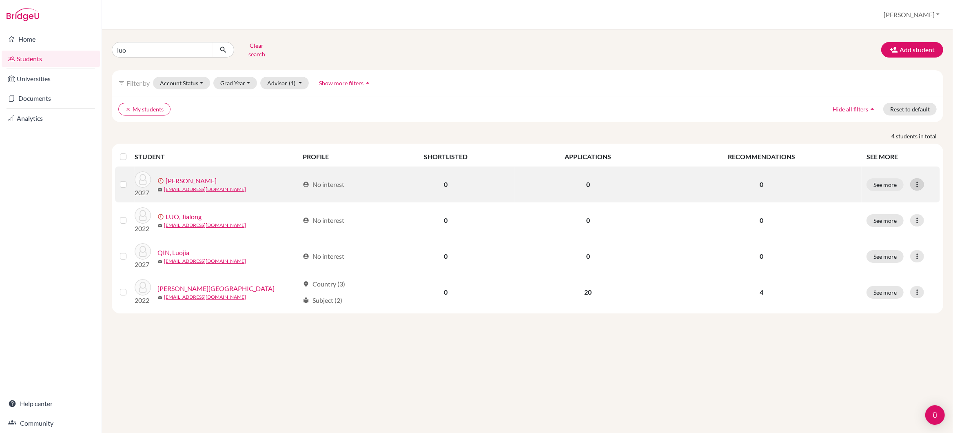
click at [919, 180] on icon at bounding box center [917, 184] width 8 height 8
click at [881, 195] on button "Edit student" at bounding box center [887, 201] width 74 height 13
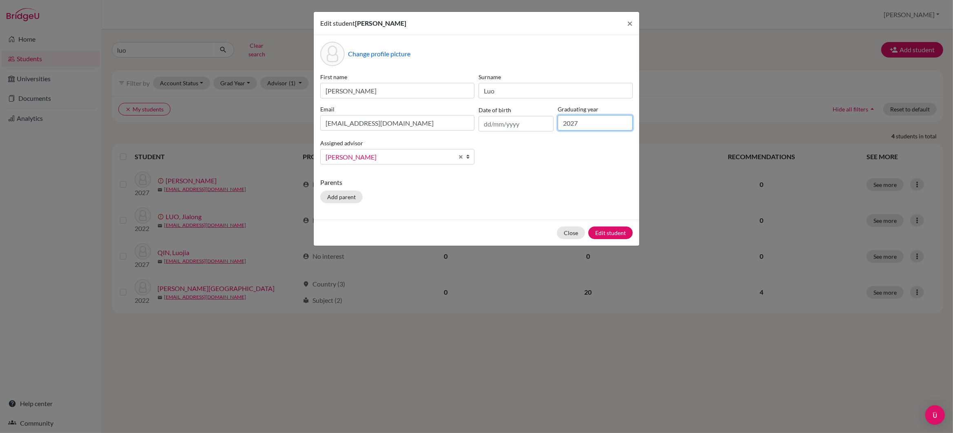
click at [580, 123] on input "2027" at bounding box center [595, 123] width 75 height 16
type input "2026"
click at [606, 234] on button "Edit student" at bounding box center [610, 232] width 44 height 13
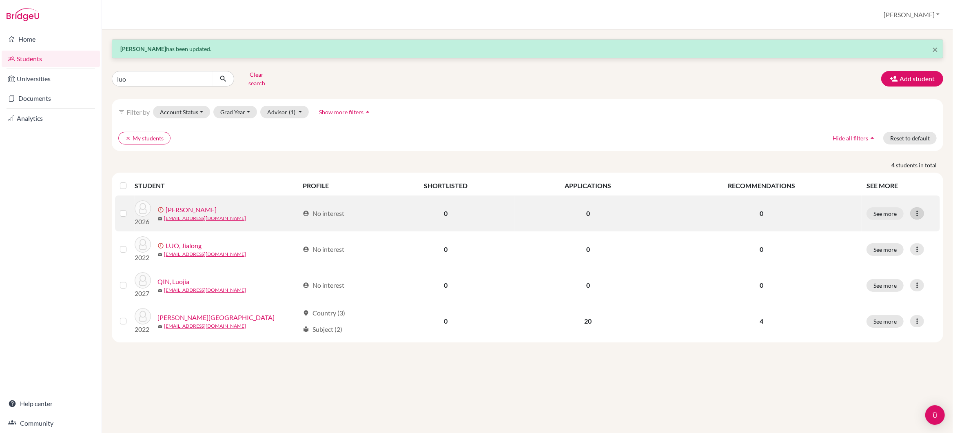
click at [918, 210] on icon at bounding box center [917, 213] width 8 height 8
click at [887, 228] on button "Edit student" at bounding box center [887, 230] width 74 height 13
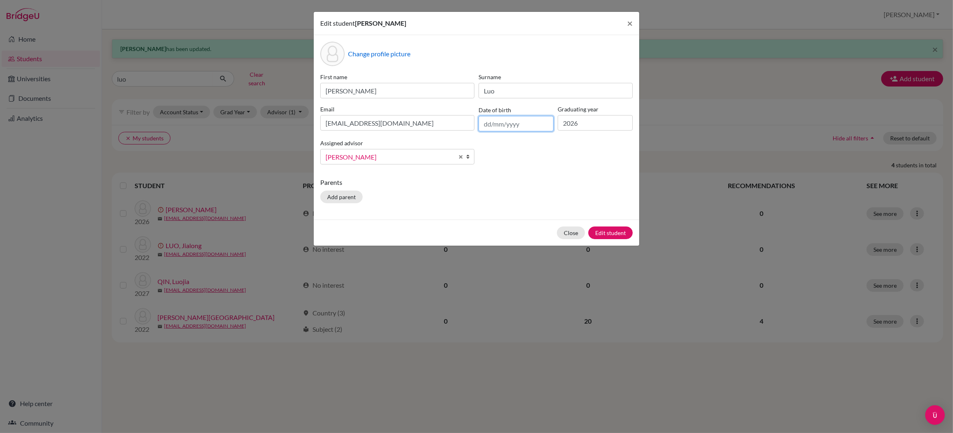
click at [500, 124] on input "text" at bounding box center [516, 124] width 75 height 16
type input "17/04/2007"
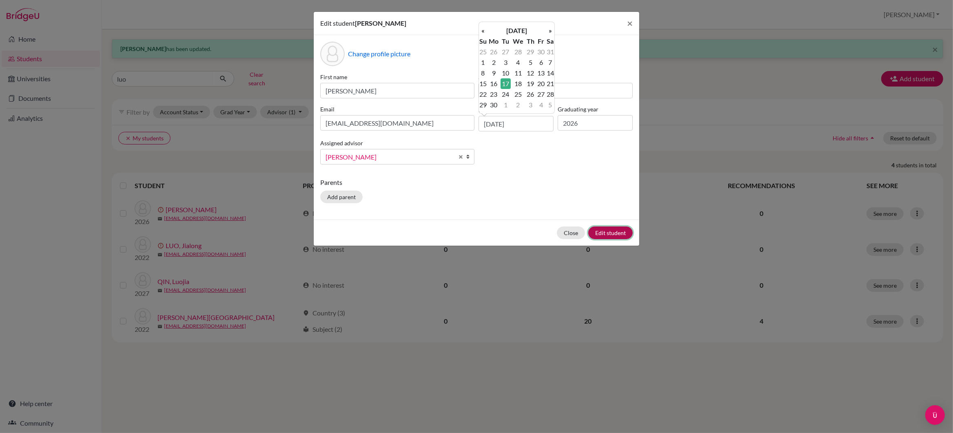
click at [607, 234] on button "Edit student" at bounding box center [610, 232] width 44 height 13
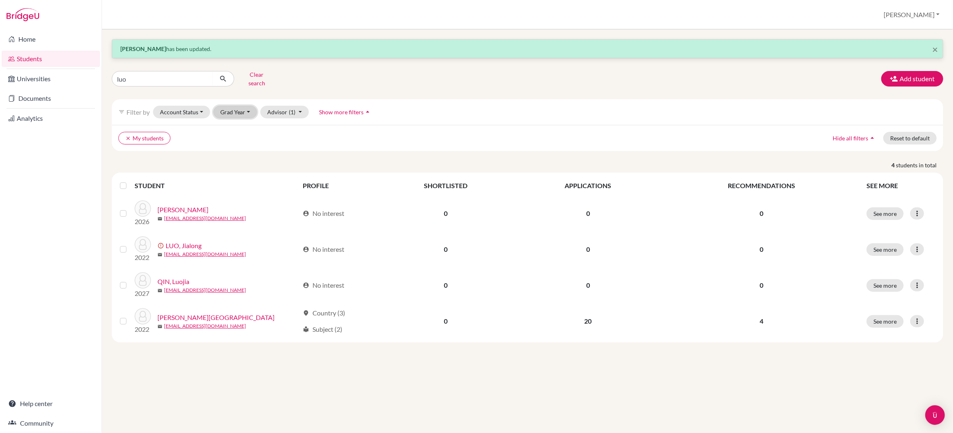
click at [239, 106] on button "Grad Year" at bounding box center [235, 112] width 44 height 13
click at [238, 164] on span "2026" at bounding box center [231, 169] width 15 height 10
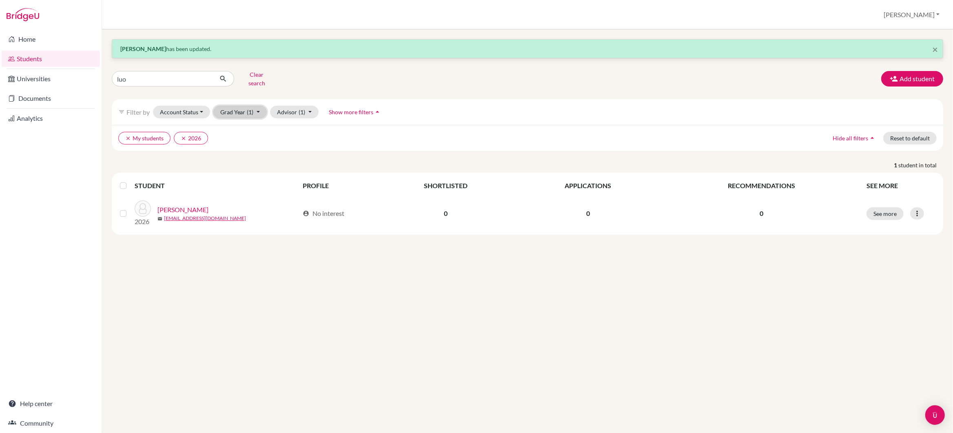
click at [250, 109] on span "(1)" at bounding box center [250, 112] width 7 height 7
click at [241, 165] on div "2026 done" at bounding box center [238, 169] width 29 height 10
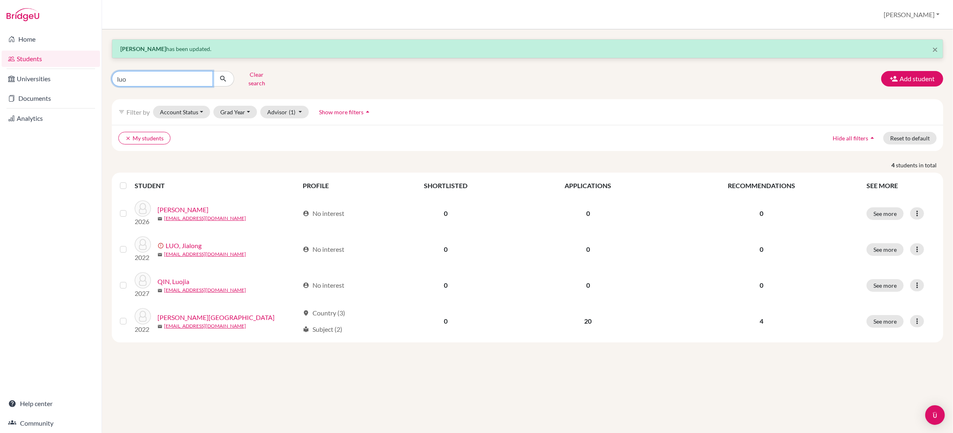
click at [145, 77] on input "luo" at bounding box center [162, 79] width 101 height 16
type input "l"
click at [228, 76] on button "submit" at bounding box center [224, 79] width 22 height 16
click at [247, 76] on button "Clear search" at bounding box center [256, 78] width 45 height 21
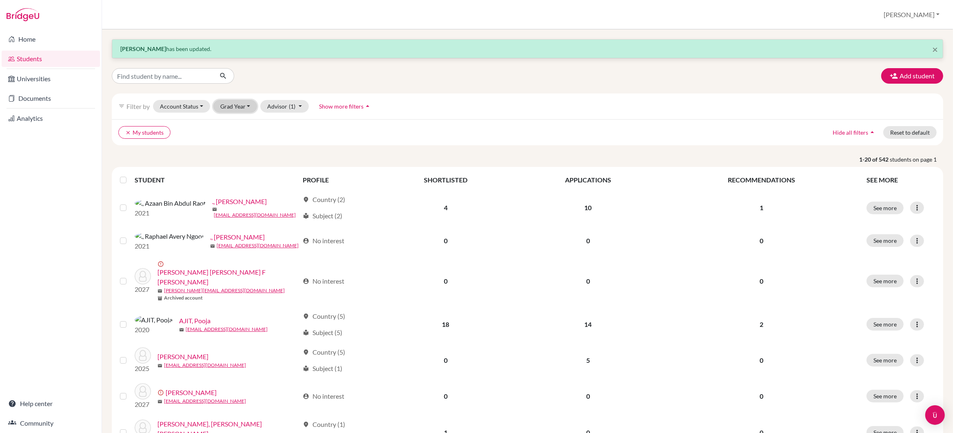
click at [242, 106] on button "Grad Year" at bounding box center [235, 106] width 44 height 13
click at [236, 164] on span "2026" at bounding box center [231, 163] width 15 height 10
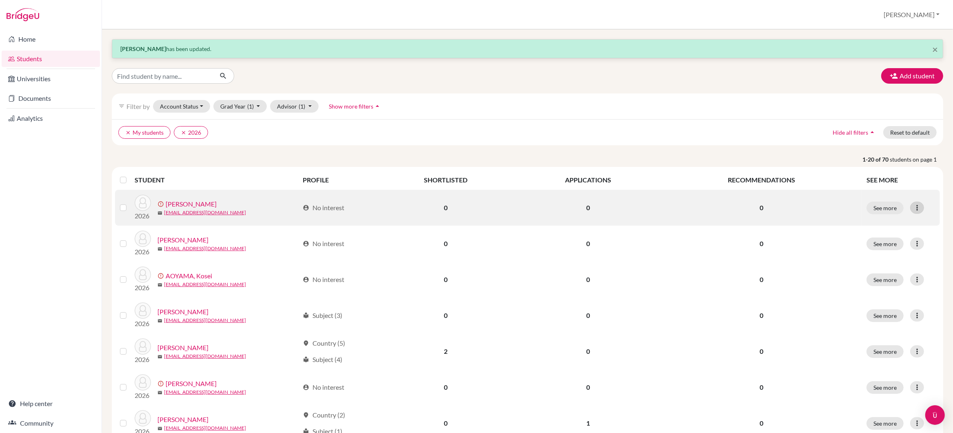
click at [917, 207] on icon at bounding box center [917, 208] width 8 height 8
click at [888, 208] on button "See more" at bounding box center [885, 208] width 37 height 13
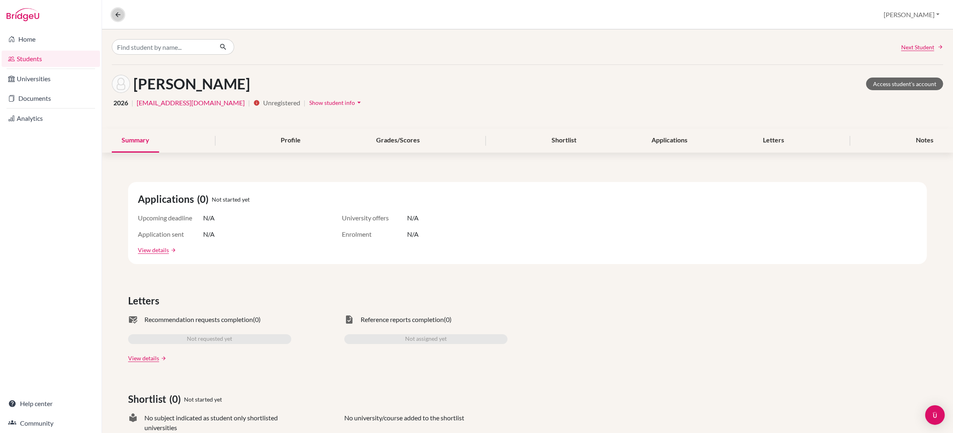
click at [116, 15] on icon at bounding box center [117, 14] width 7 height 7
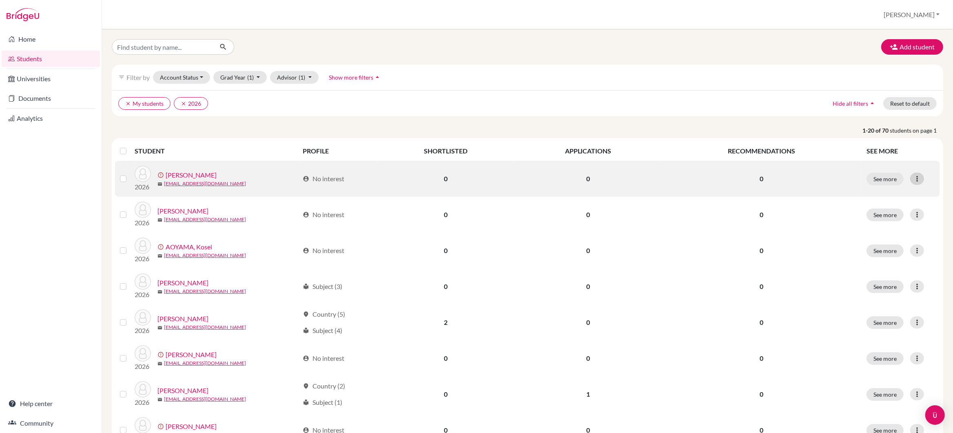
click at [919, 180] on icon at bounding box center [917, 179] width 8 height 8
click at [889, 195] on button "Edit student" at bounding box center [887, 196] width 74 height 13
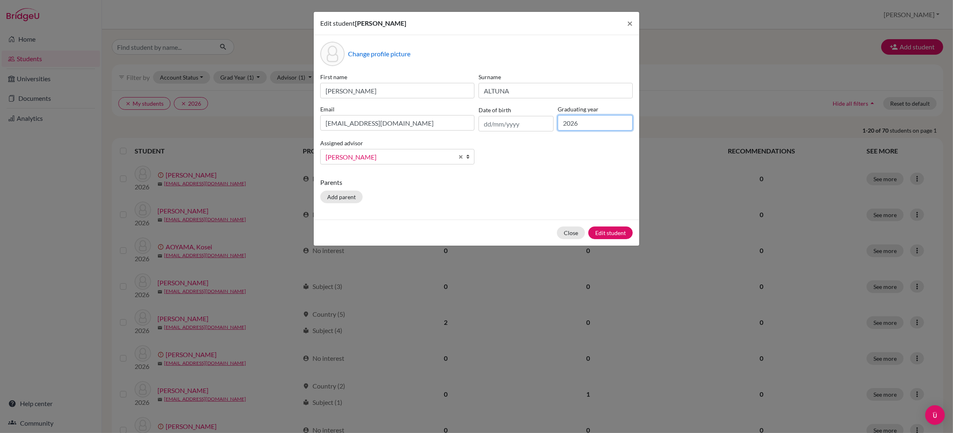
click at [592, 129] on input "2026" at bounding box center [595, 123] width 75 height 16
click at [572, 184] on p "Parents" at bounding box center [476, 182] width 312 height 10
click at [600, 232] on button "Edit student" at bounding box center [610, 232] width 44 height 13
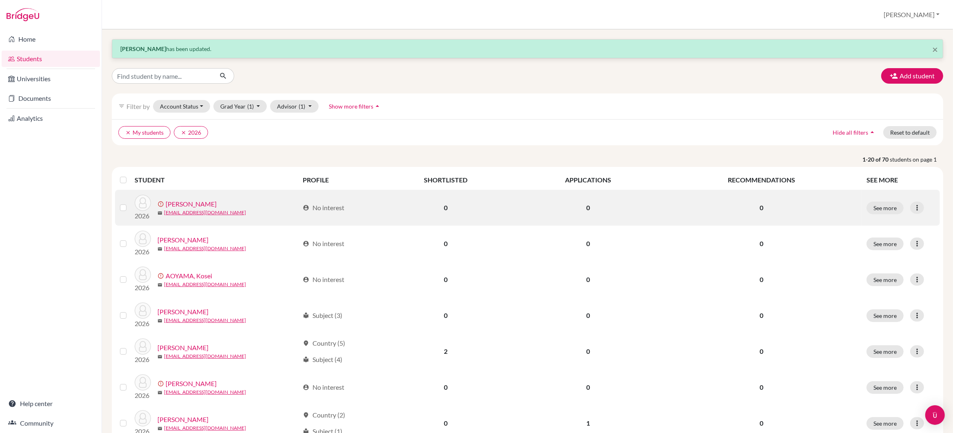
click at [130, 203] on label at bounding box center [130, 203] width 0 height 0
click at [0, 0] on input "checkbox" at bounding box center [0, 0] width 0 height 0
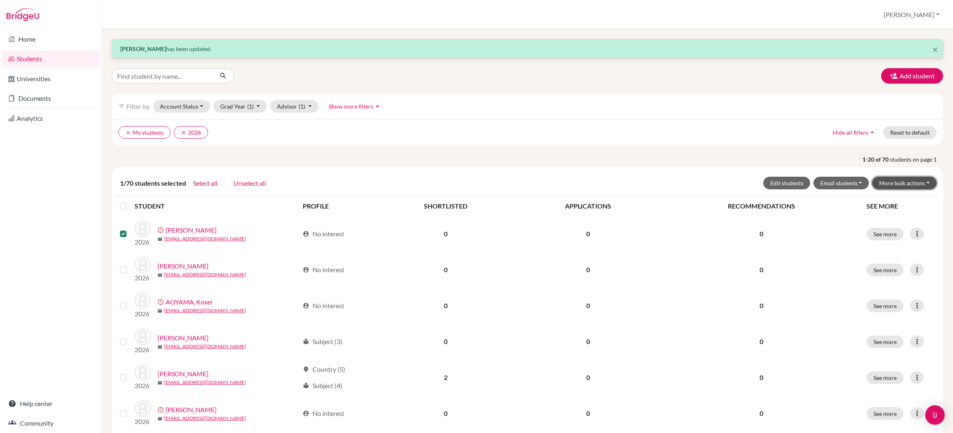
click at [914, 182] on button "More bulk actions" at bounding box center [904, 183] width 64 height 13
click at [885, 199] on button "Archive" at bounding box center [899, 200] width 74 height 13
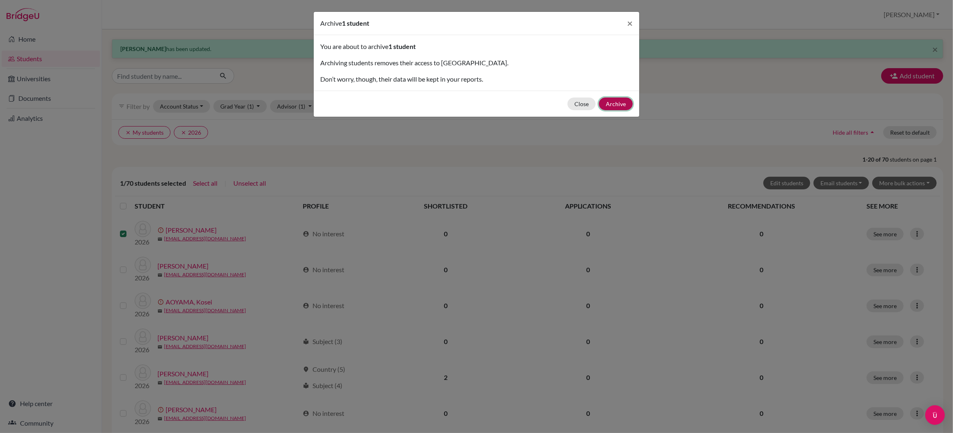
click at [614, 104] on button "Archive" at bounding box center [616, 104] width 34 height 13
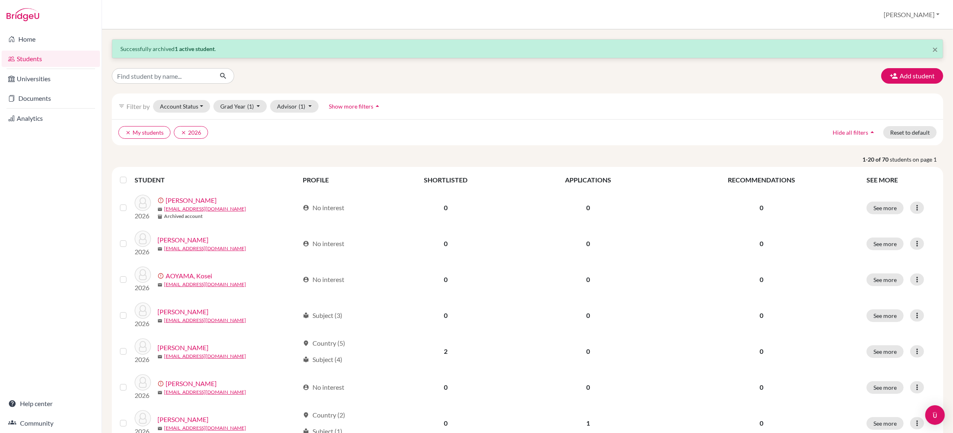
click at [130, 203] on label at bounding box center [130, 203] width 0 height 0
click at [0, 0] on input "checkbox" at bounding box center [0, 0] width 0 height 0
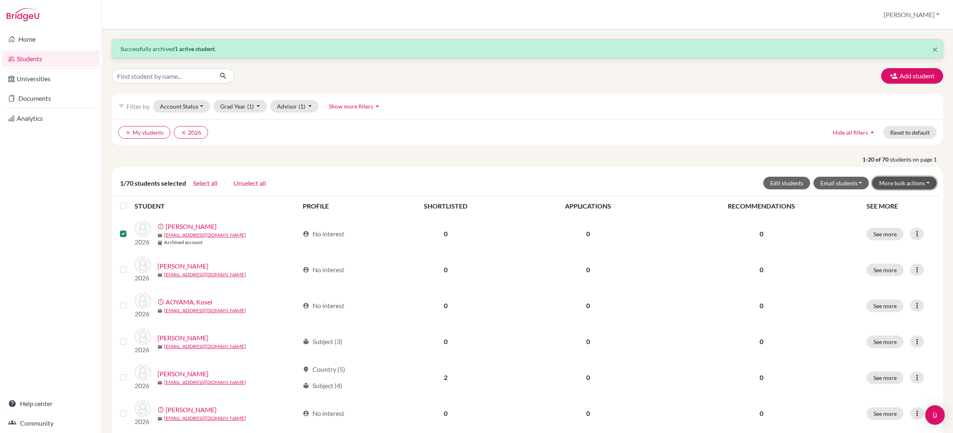
click at [893, 184] on button "More bulk actions" at bounding box center [904, 183] width 64 height 13
click at [889, 203] on button "Archive" at bounding box center [899, 200] width 74 height 13
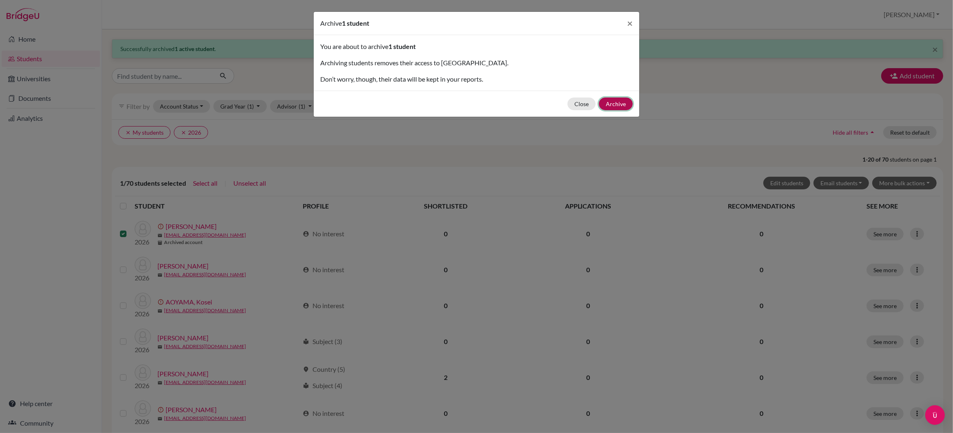
click at [620, 104] on button "Archive" at bounding box center [616, 104] width 34 height 13
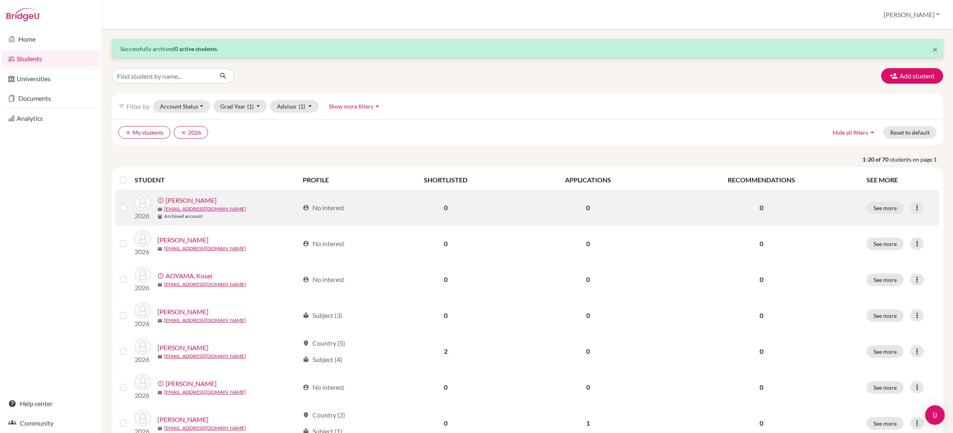
click at [130, 203] on label at bounding box center [130, 203] width 0 height 0
click at [0, 0] on input "checkbox" at bounding box center [0, 0] width 0 height 0
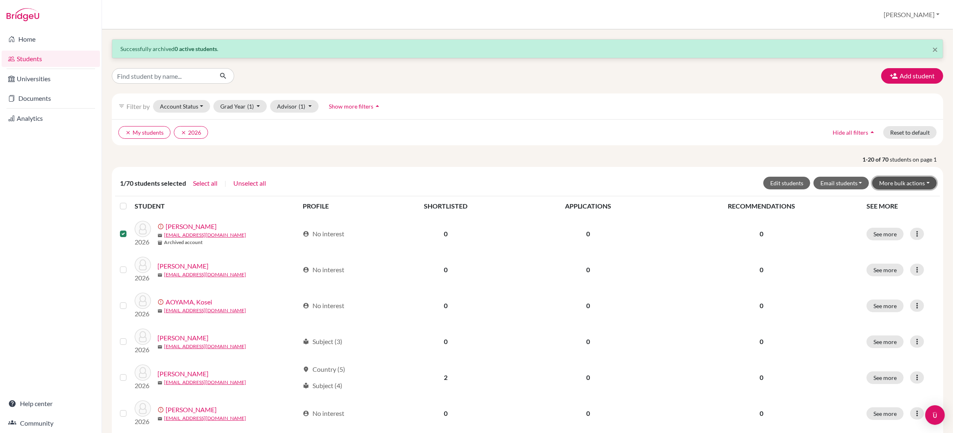
click at [900, 184] on button "More bulk actions" at bounding box center [904, 183] width 64 height 13
click at [891, 201] on button "Archive" at bounding box center [899, 200] width 74 height 13
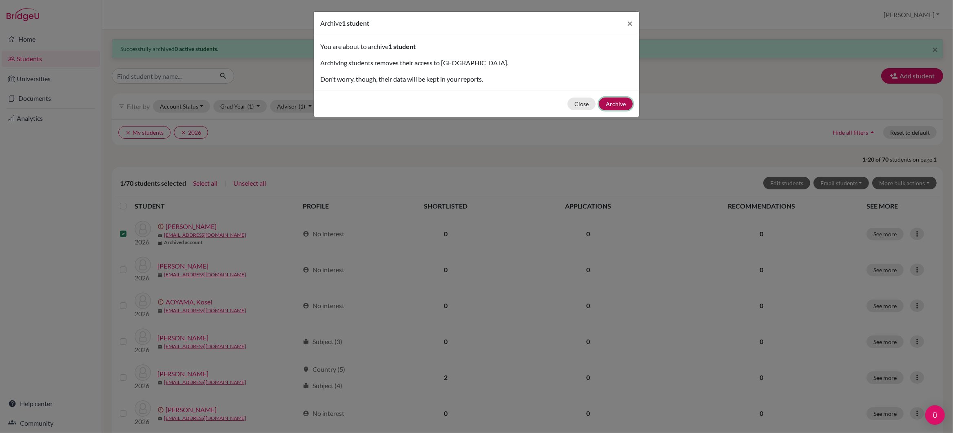
click at [612, 104] on button "Archive" at bounding box center [616, 104] width 34 height 13
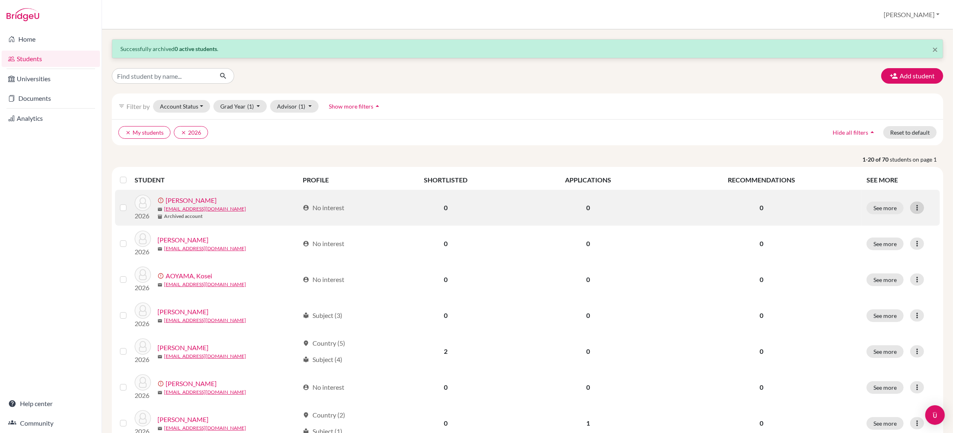
click at [914, 208] on icon at bounding box center [917, 208] width 8 height 8
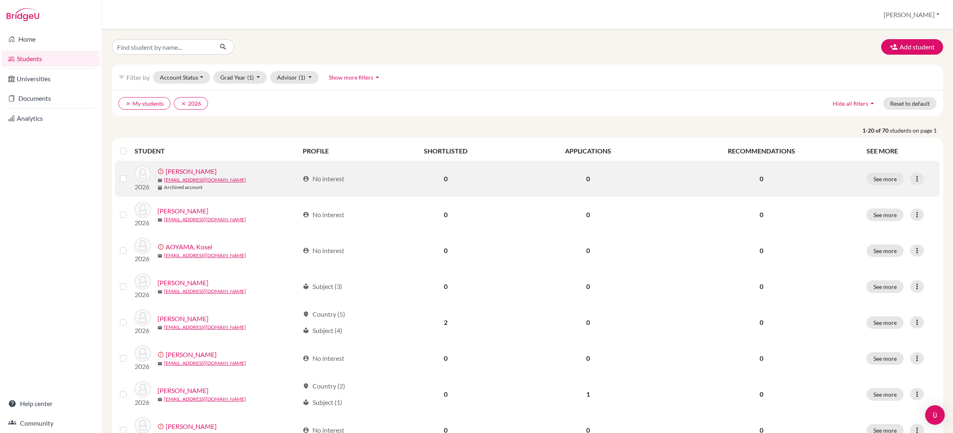
click at [130, 174] on label at bounding box center [130, 174] width 0 height 0
click at [0, 0] on input "checkbox" at bounding box center [0, 0] width 0 height 0
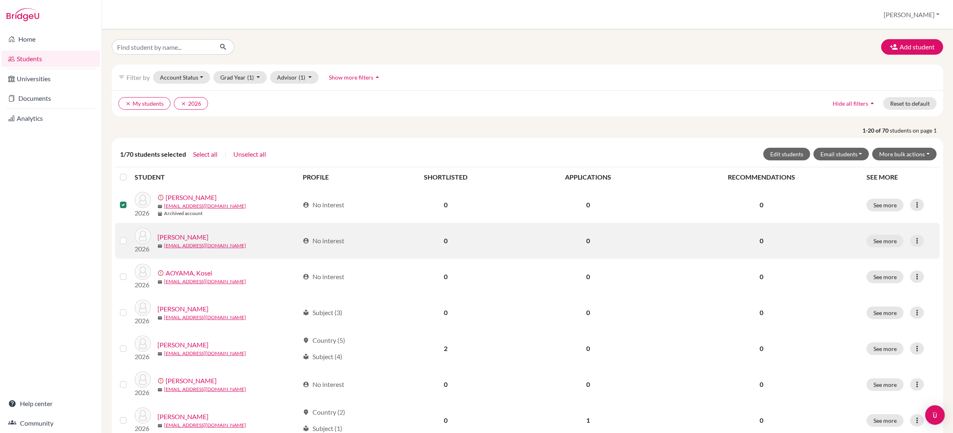
click at [122, 237] on div at bounding box center [125, 241] width 10 height 10
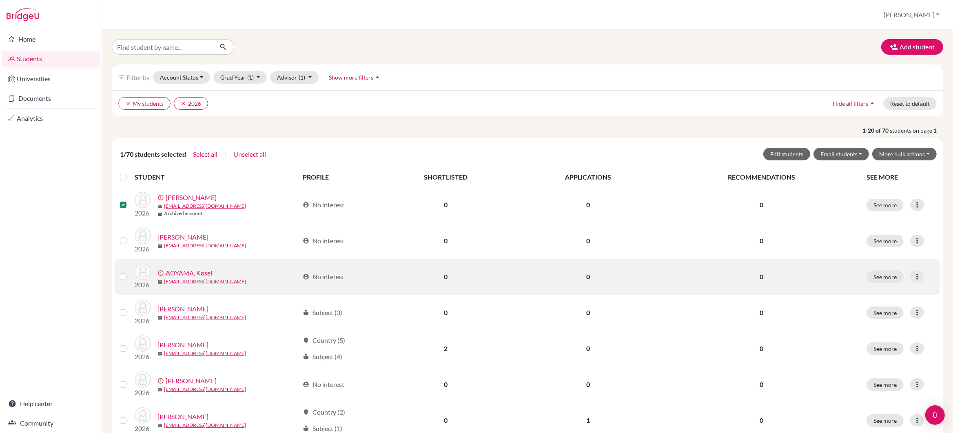
click at [130, 272] on label at bounding box center [130, 272] width 0 height 0
click at [0, 0] on input "checkbox" at bounding box center [0, 0] width 0 height 0
click at [130, 272] on label at bounding box center [130, 272] width 0 height 0
click at [0, 0] on input "checkbox" at bounding box center [0, 0] width 0 height 0
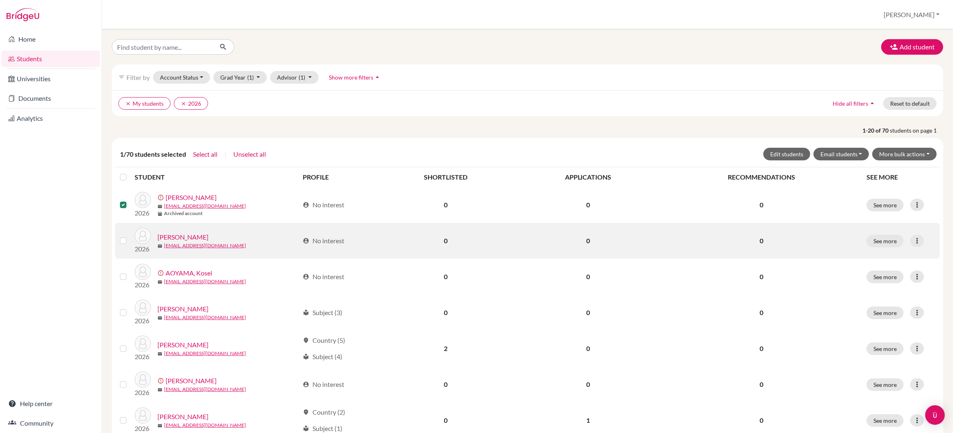
click at [124, 245] on div at bounding box center [125, 241] width 10 height 10
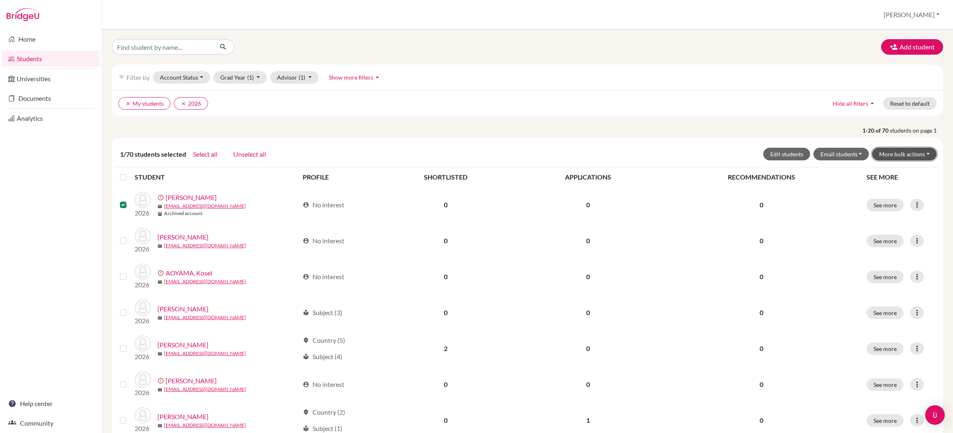
click at [905, 153] on button "More bulk actions" at bounding box center [904, 154] width 64 height 13
click at [878, 173] on button "Archive" at bounding box center [899, 171] width 74 height 13
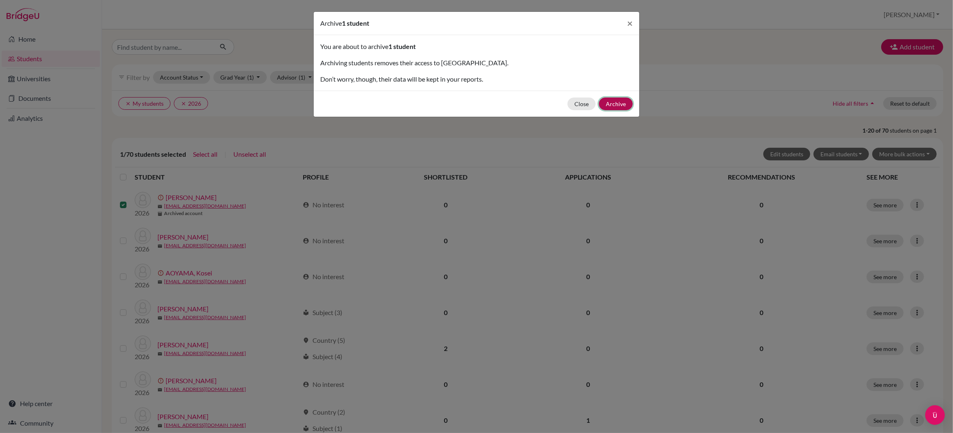
click at [610, 102] on button "Archive" at bounding box center [616, 104] width 34 height 13
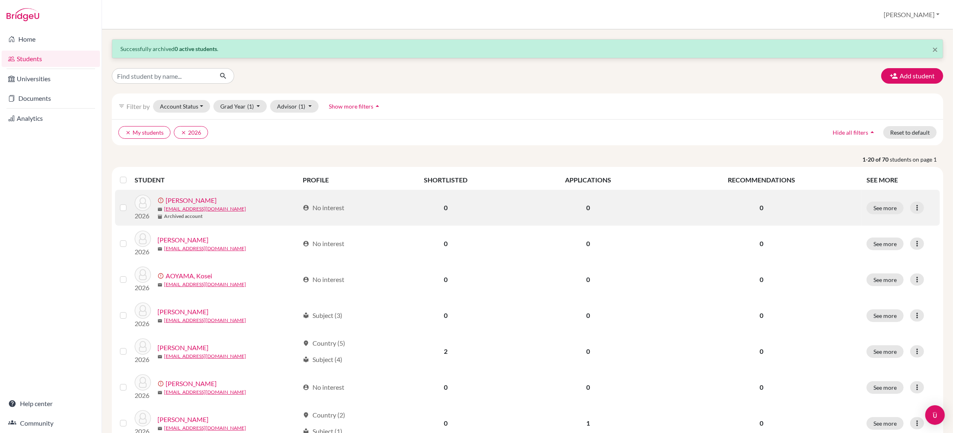
click at [207, 201] on link "ALTUNA, Benjamin" at bounding box center [191, 200] width 51 height 10
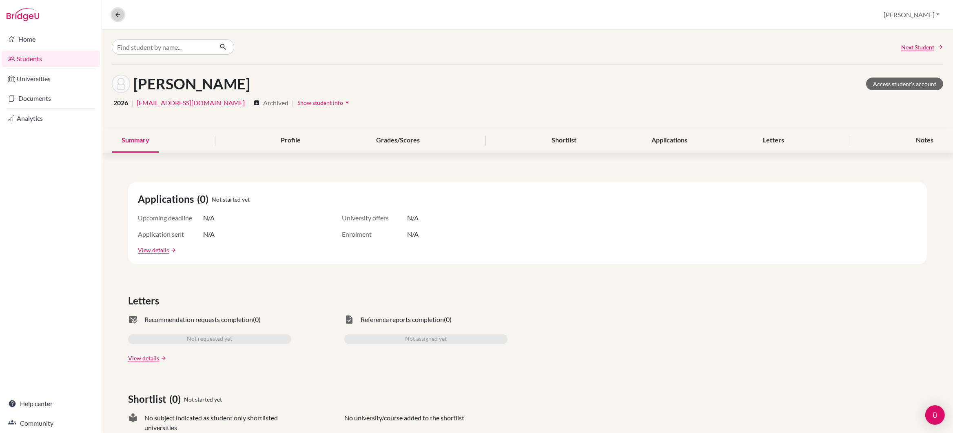
click at [118, 14] on icon at bounding box center [117, 14] width 7 height 7
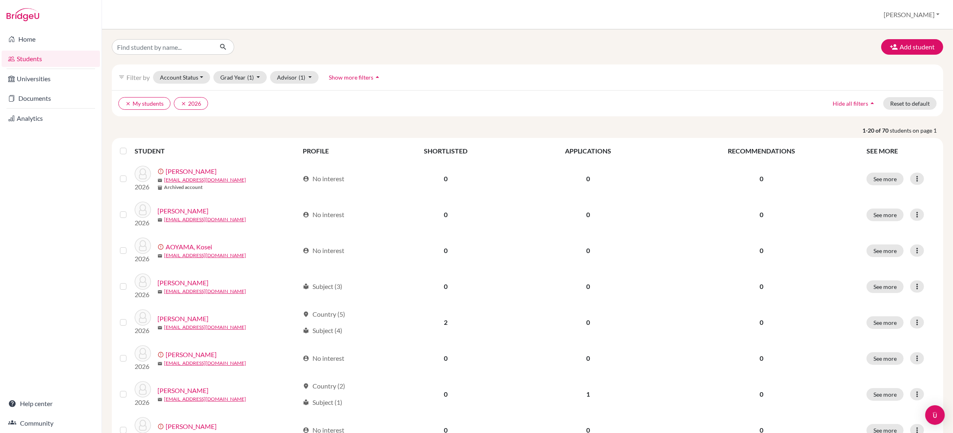
click at [344, 79] on span "Show more filters" at bounding box center [351, 77] width 44 height 7
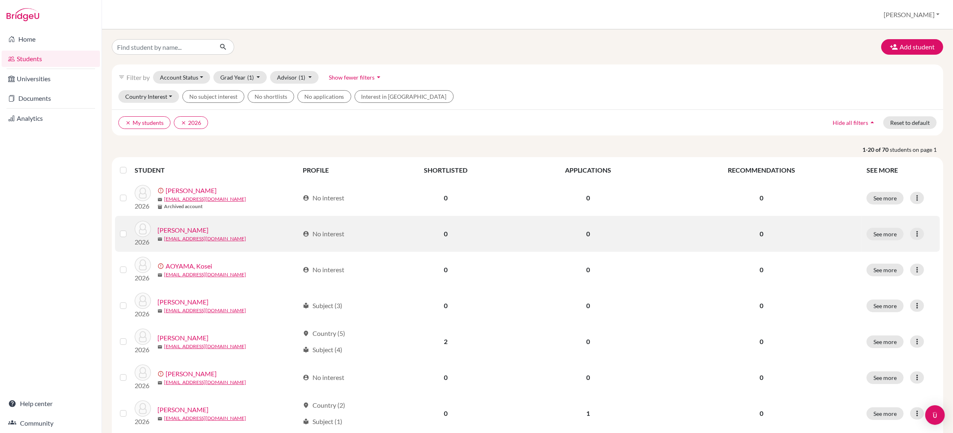
click at [130, 229] on label at bounding box center [130, 229] width 0 height 0
click at [0, 0] on input "checkbox" at bounding box center [0, 0] width 0 height 0
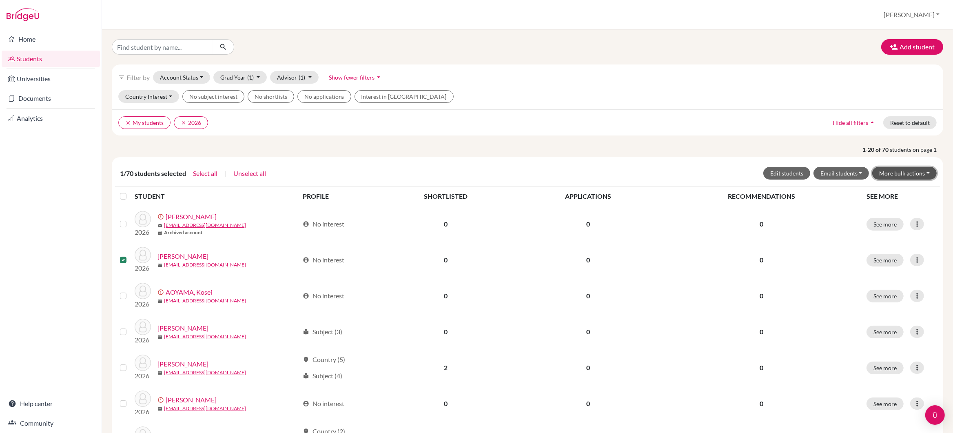
click at [905, 174] on button "More bulk actions" at bounding box center [904, 173] width 64 height 13
click at [893, 193] on button "Archive" at bounding box center [899, 190] width 74 height 13
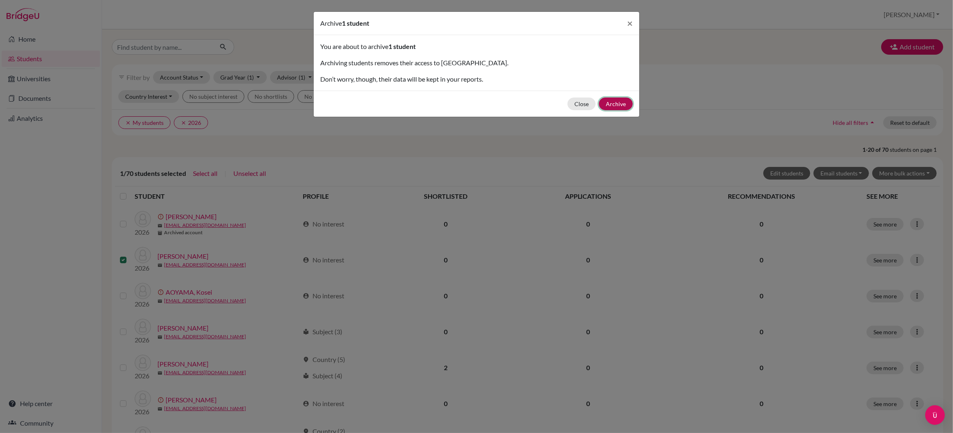
click at [621, 104] on button "Archive" at bounding box center [616, 104] width 34 height 13
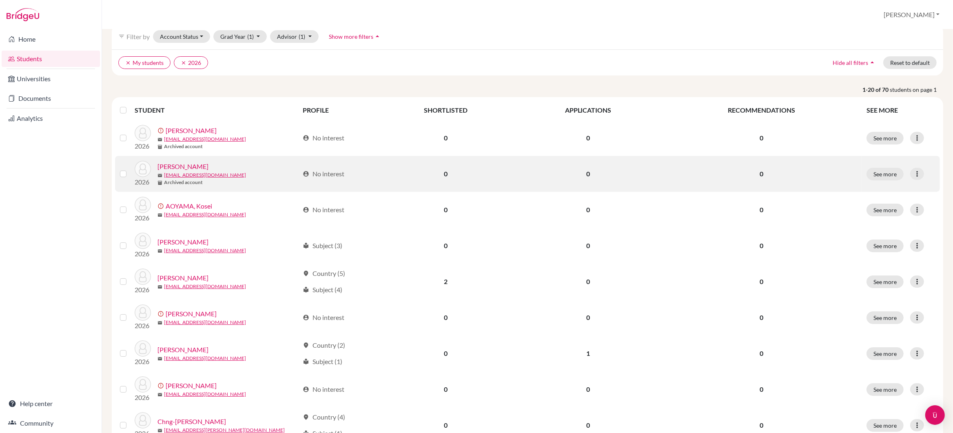
scroll to position [72, 0]
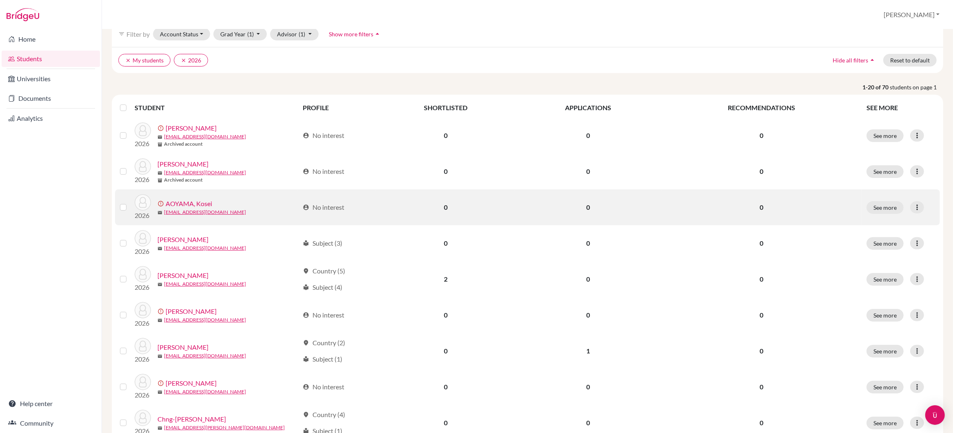
click at [130, 202] on label at bounding box center [130, 202] width 0 height 0
click at [0, 0] on input "checkbox" at bounding box center [0, 0] width 0 height 0
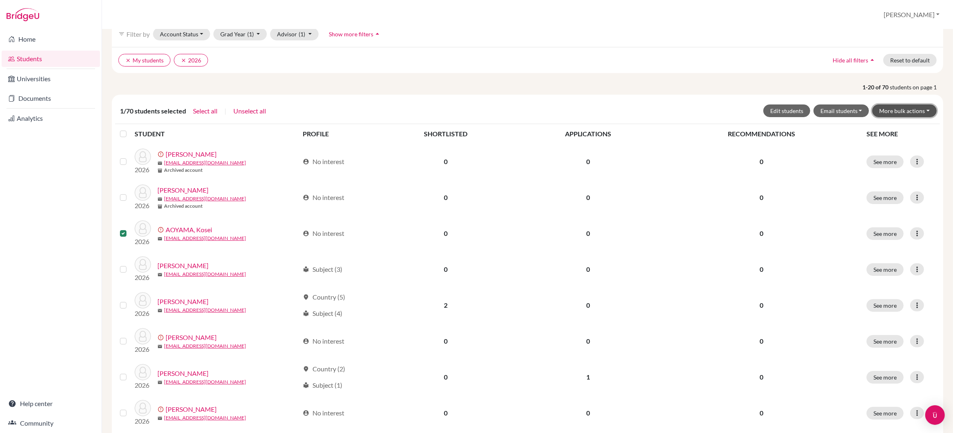
click at [899, 111] on button "More bulk actions" at bounding box center [904, 110] width 64 height 13
click at [891, 129] on button "Archive" at bounding box center [899, 128] width 74 height 13
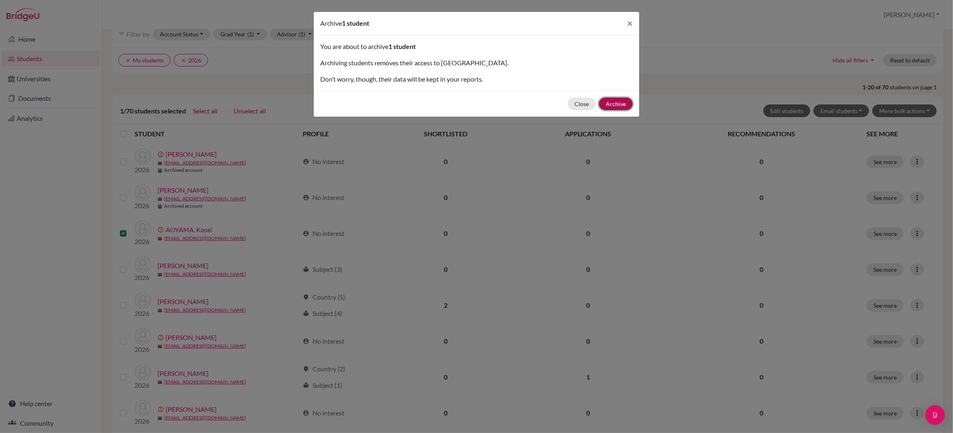
click at [616, 104] on button "Archive" at bounding box center [616, 104] width 34 height 13
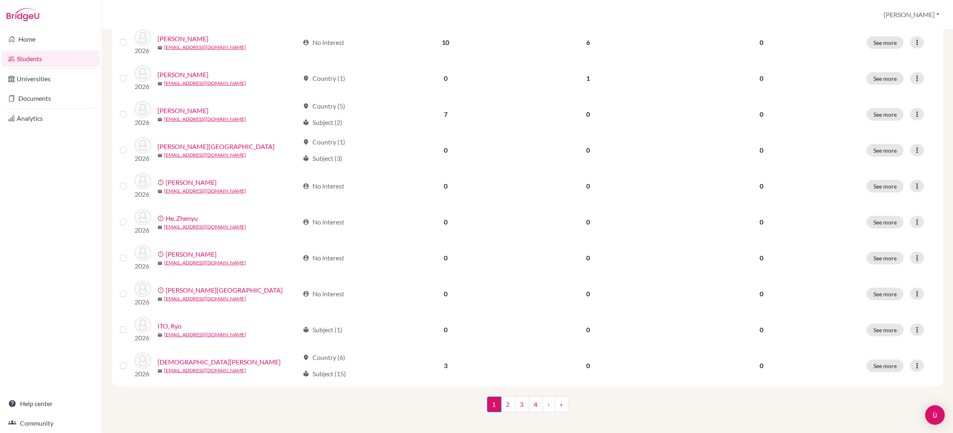
scroll to position [530, 0]
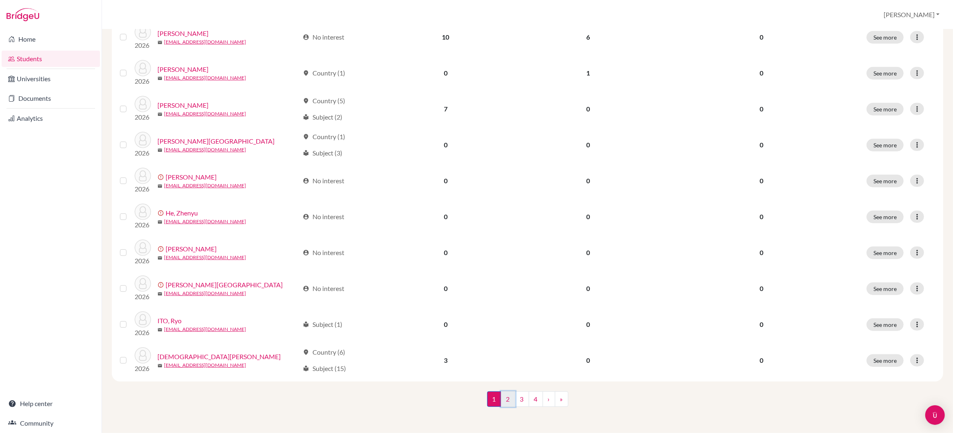
click at [506, 401] on link "2" at bounding box center [508, 399] width 14 height 16
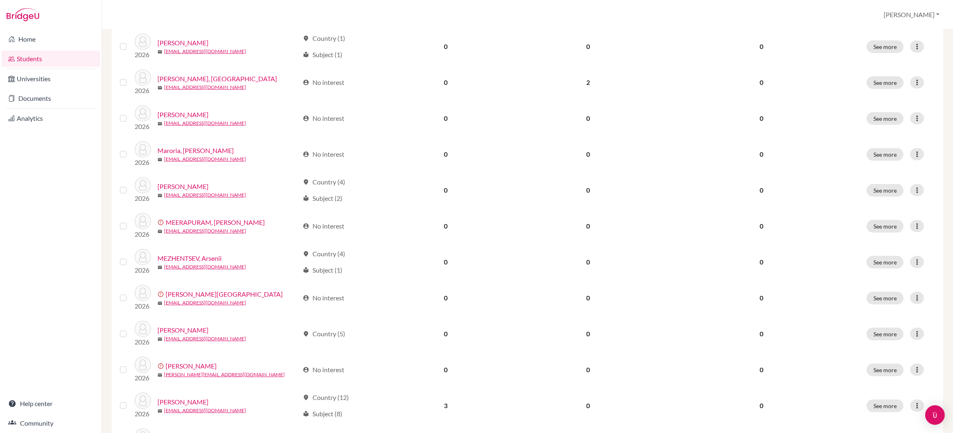
scroll to position [530, 0]
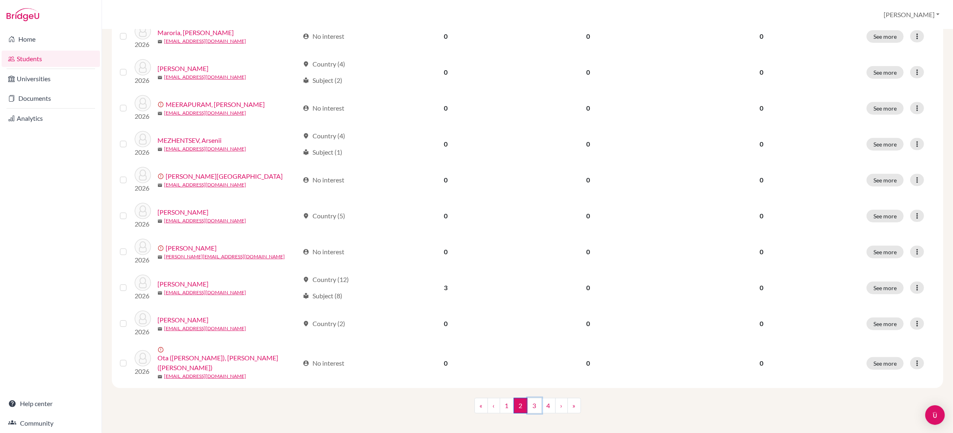
click at [535, 401] on link "3" at bounding box center [534, 406] width 14 height 16
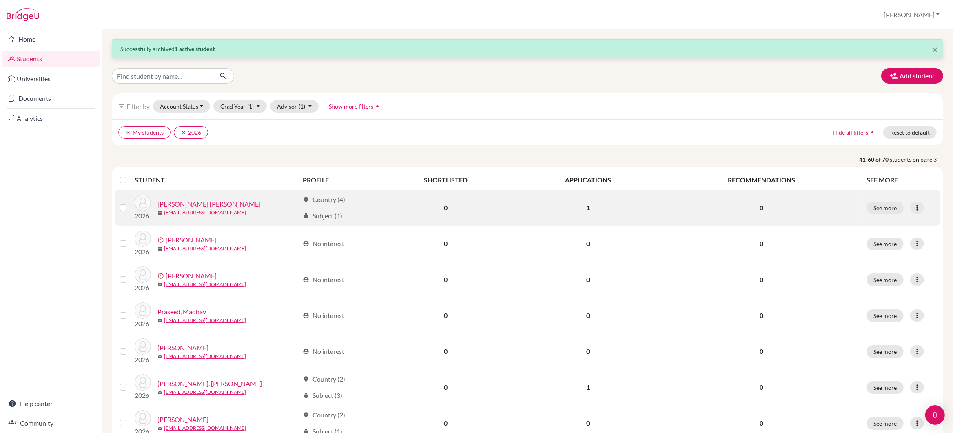
click at [220, 205] on link "PITAMBARE, Charvi Avadhoot" at bounding box center [208, 204] width 103 height 10
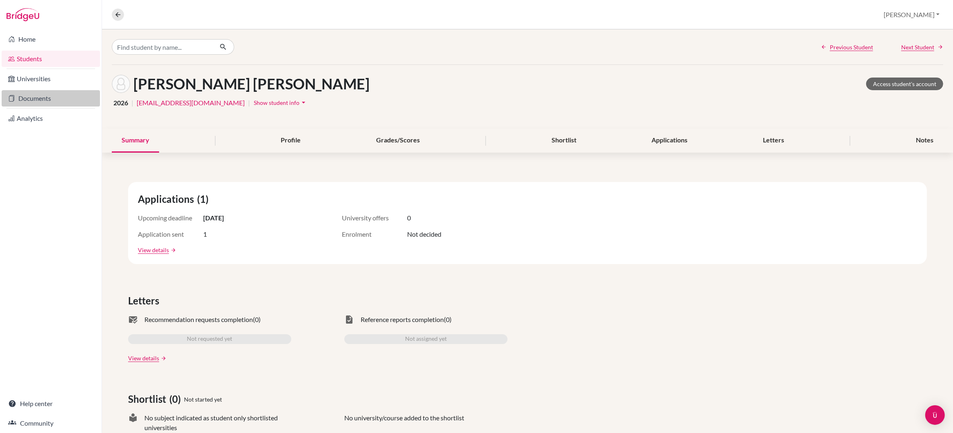
click at [37, 96] on link "Documents" at bounding box center [51, 98] width 98 height 16
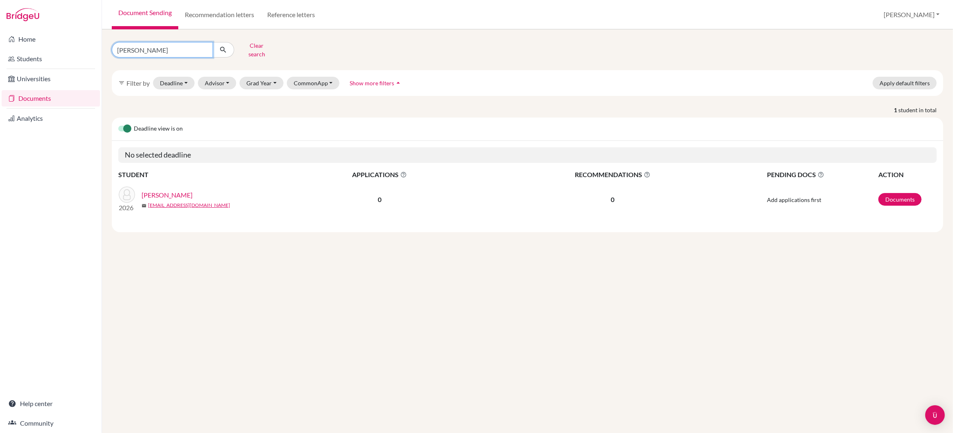
click at [162, 49] on input "[PERSON_NAME]" at bounding box center [162, 50] width 101 height 16
type input "m"
type input "[PERSON_NAME]"
click at [227, 46] on button "submit" at bounding box center [224, 50] width 22 height 16
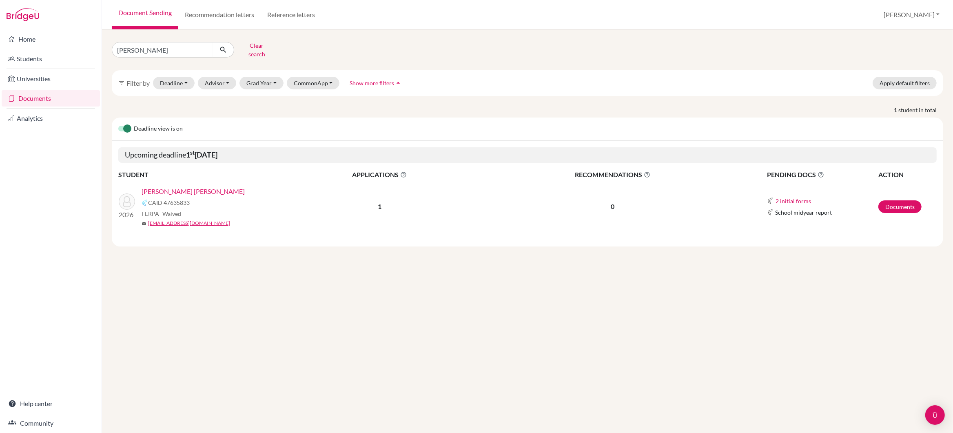
click at [150, 186] on link "[PERSON_NAME] [PERSON_NAME]" at bounding box center [193, 191] width 103 height 10
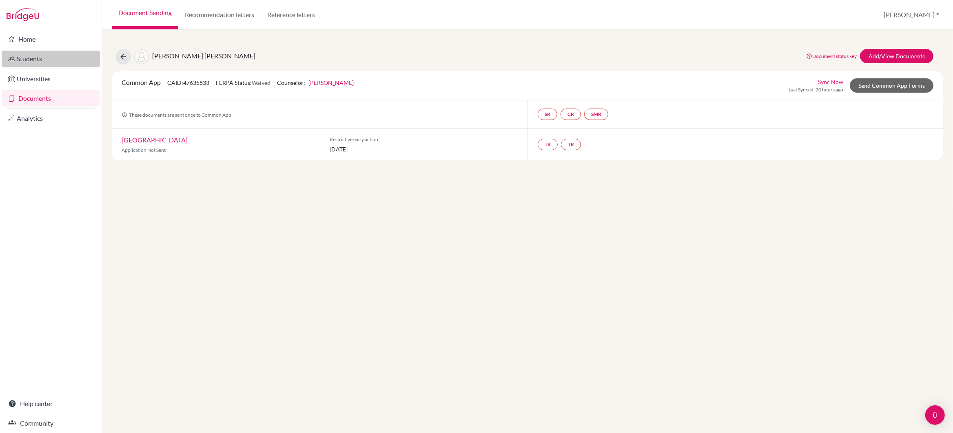
click at [33, 62] on link "Students" at bounding box center [51, 59] width 98 height 16
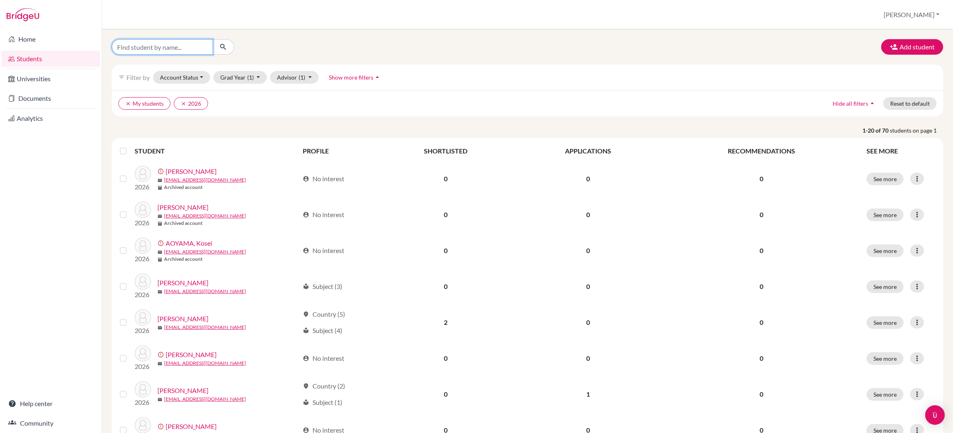
click at [163, 48] on input "Find student by name..." at bounding box center [162, 47] width 101 height 16
type input "[PERSON_NAME]"
click at [219, 47] on icon "submit" at bounding box center [223, 47] width 8 height 8
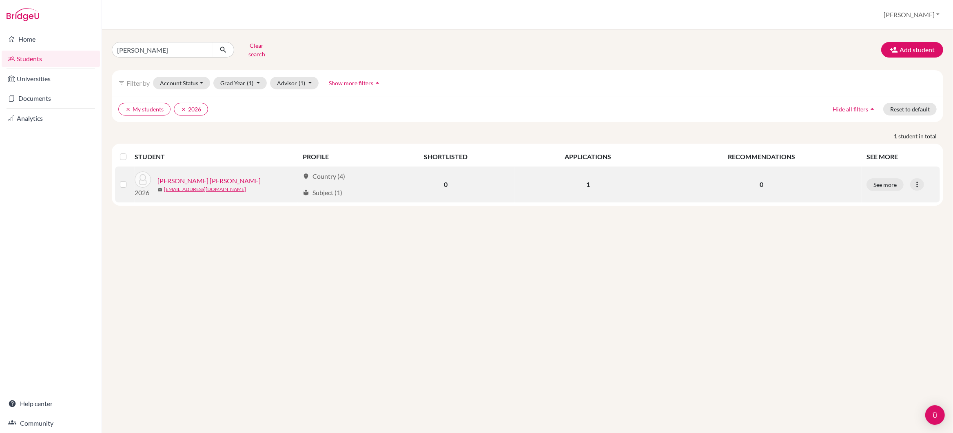
click at [206, 176] on link "[PERSON_NAME] [PERSON_NAME]" at bounding box center [208, 181] width 103 height 10
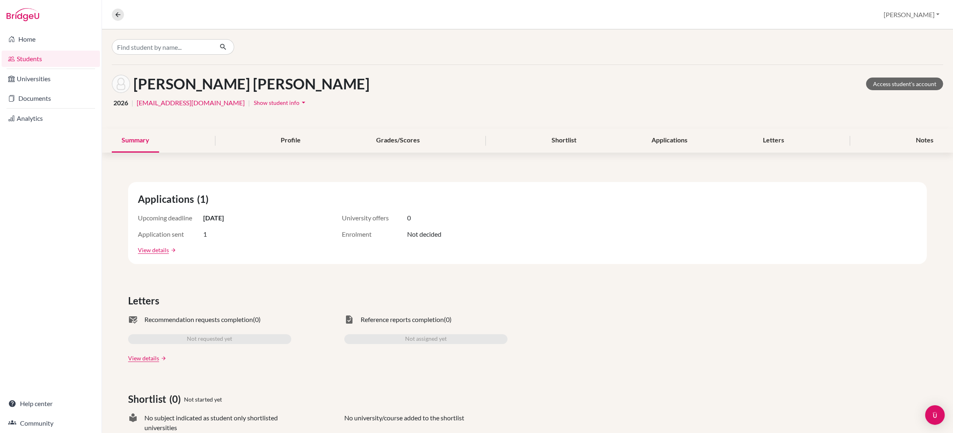
click at [262, 102] on span "Show student info" at bounding box center [277, 102] width 46 height 7
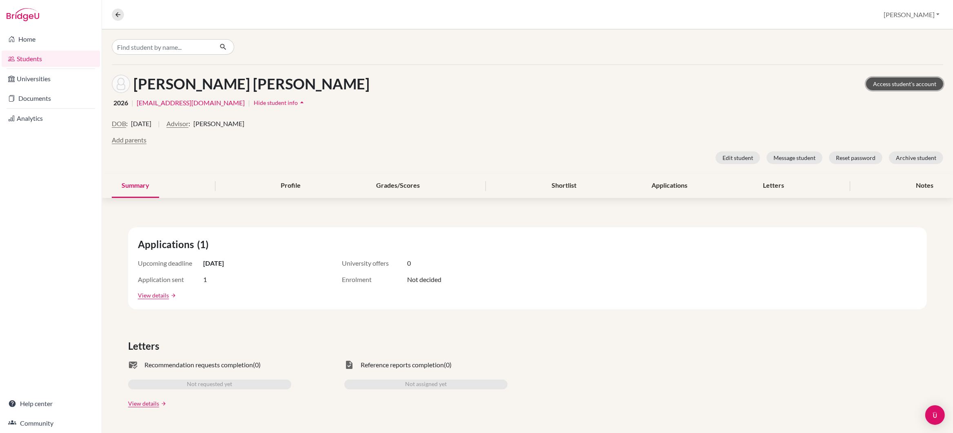
click at [923, 86] on link "Access student's account" at bounding box center [904, 84] width 77 height 13
